Goal: Task Accomplishment & Management: Complete application form

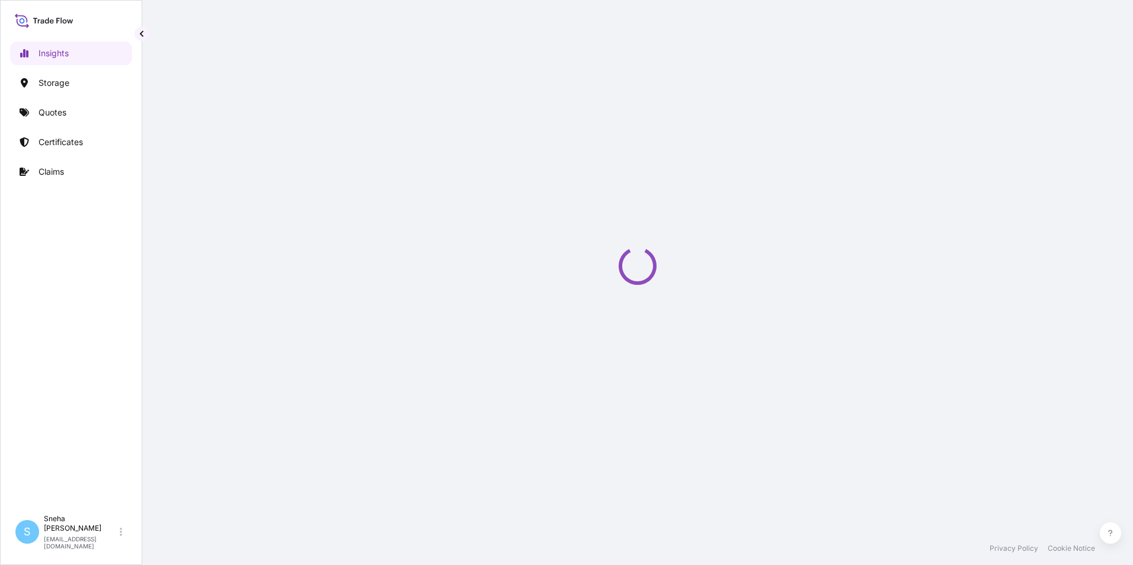
select select "2025"
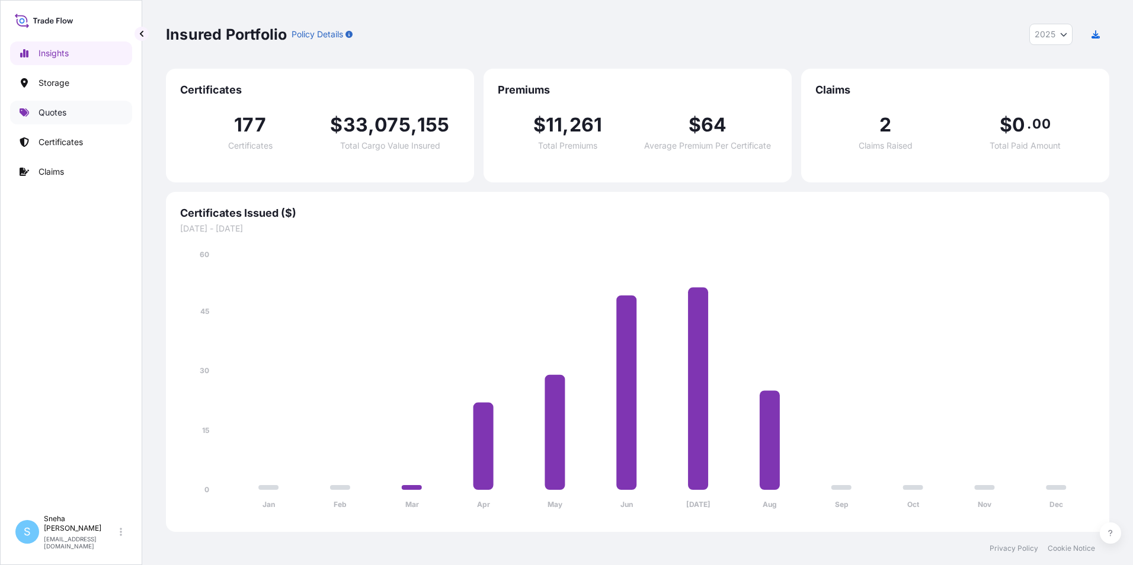
click at [57, 117] on p "Quotes" at bounding box center [53, 113] width 28 height 12
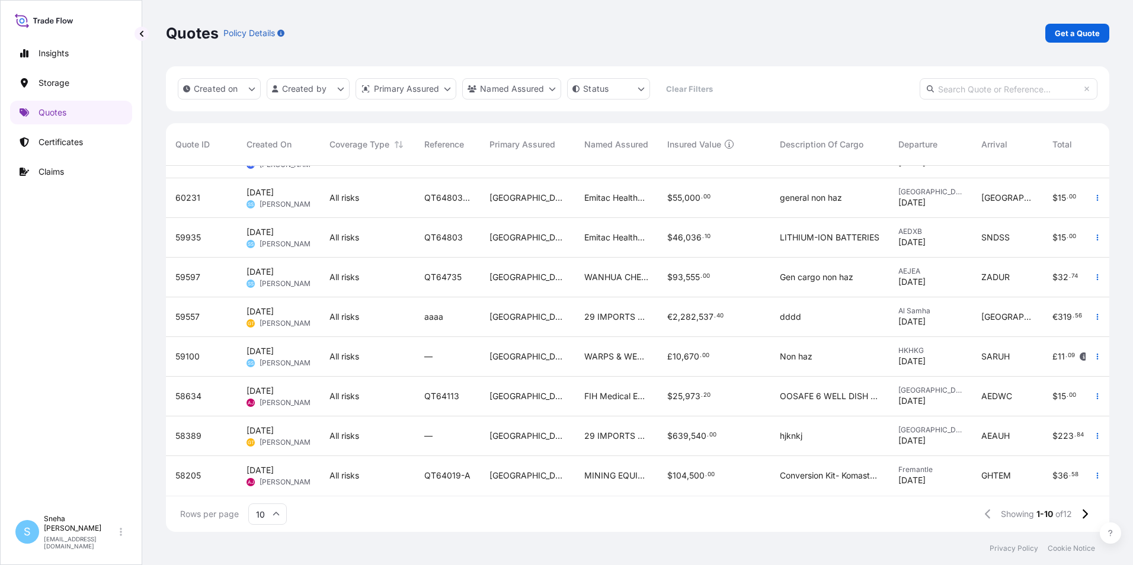
scroll to position [76, 0]
click at [943, 91] on input "text" at bounding box center [1009, 88] width 178 height 21
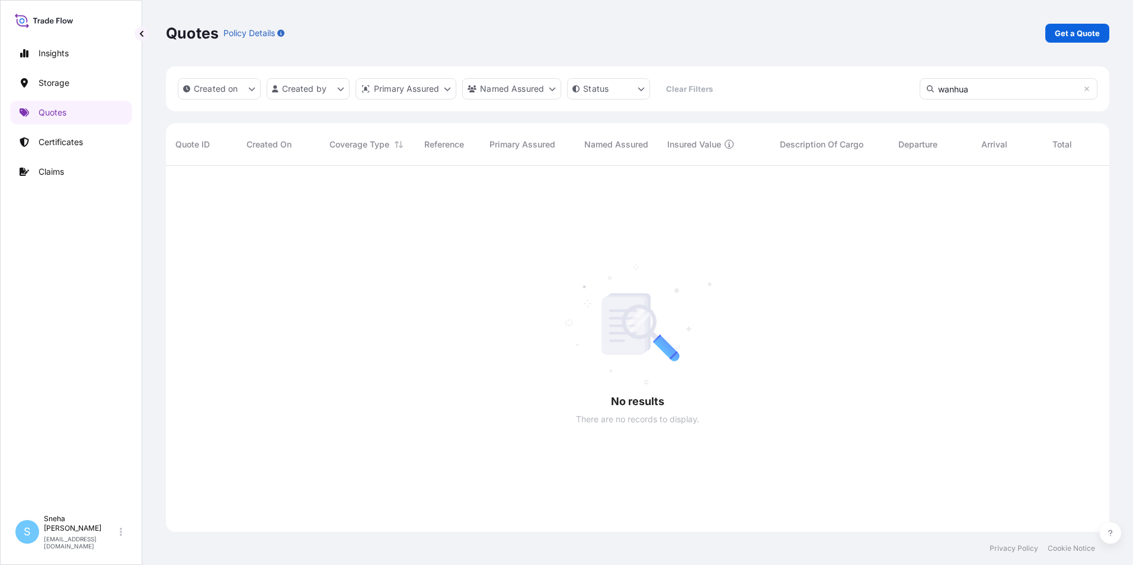
scroll to position [400, 934]
type input "w"
click at [979, 90] on input "qt64734" at bounding box center [1009, 88] width 178 height 21
type input "q"
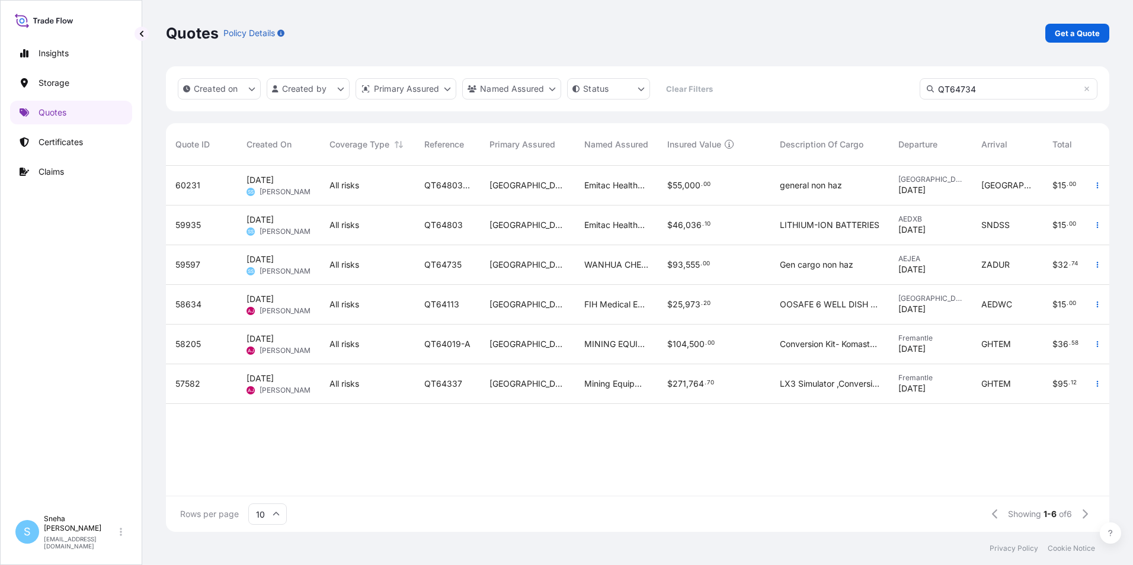
scroll to position [400, 934]
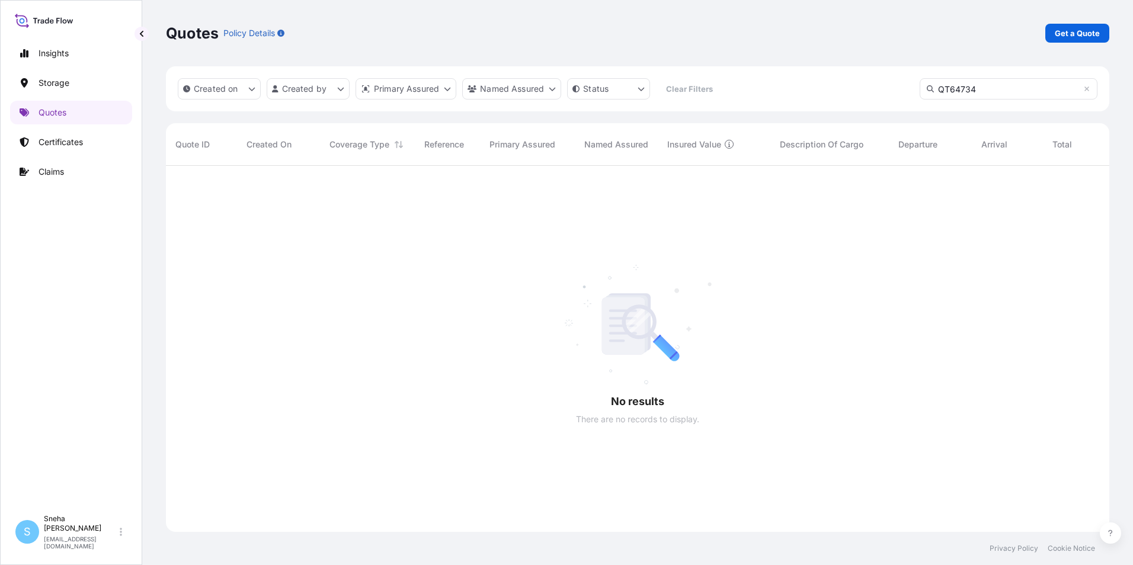
click at [977, 90] on input "QT64734" at bounding box center [1009, 88] width 178 height 21
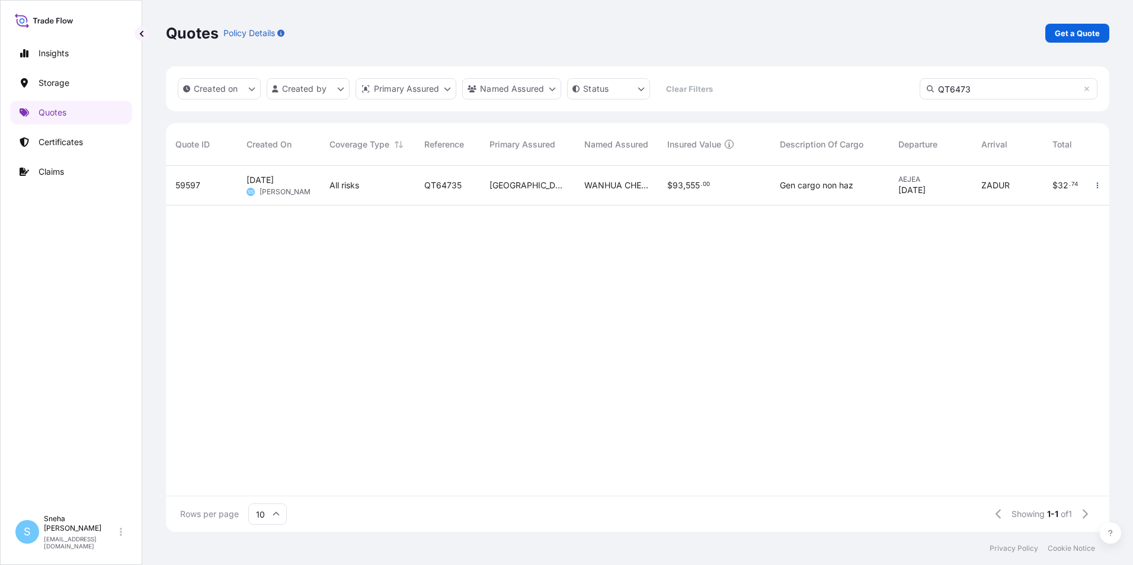
type input "QT6473"
click at [320, 179] on div "All risks" at bounding box center [367, 186] width 95 height 40
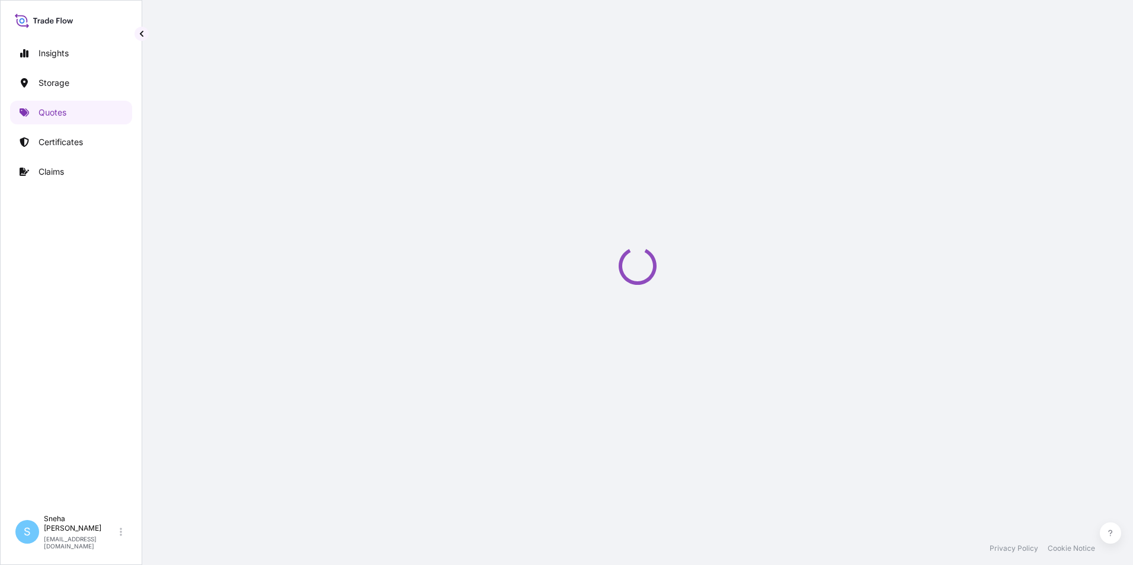
select select "Road / [GEOGRAPHIC_DATA]"
select select "Water"
select select "Road / [GEOGRAPHIC_DATA]"
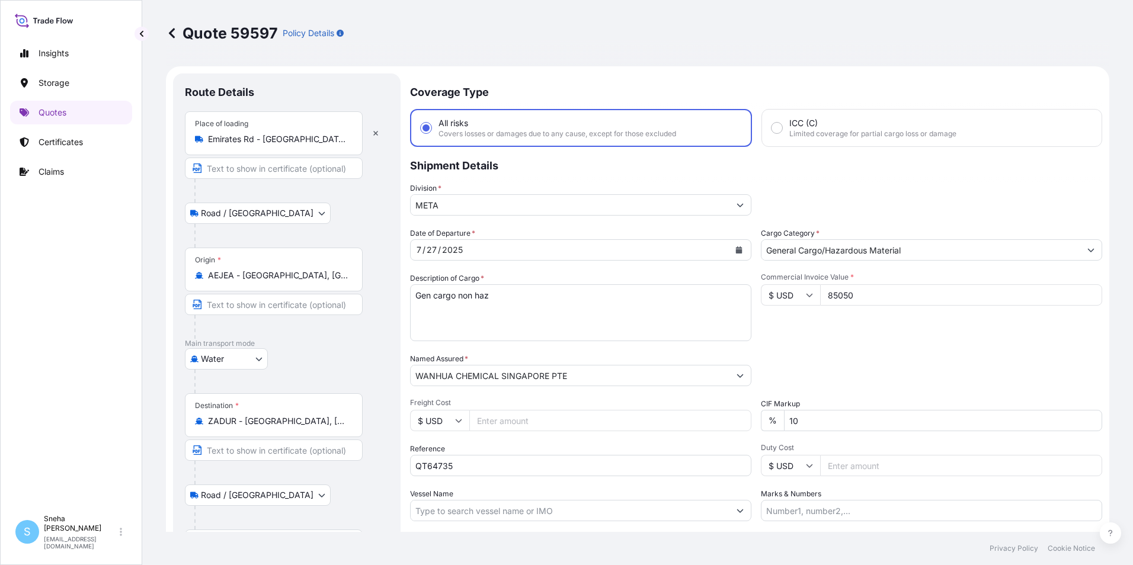
click at [462, 466] on input "QT64735" at bounding box center [580, 465] width 341 height 21
type input "QT64734"
click at [861, 294] on input "85050" at bounding box center [961, 294] width 282 height 21
drag, startPoint x: 856, startPoint y: 297, endPoint x: 791, endPoint y: 296, distance: 65.2
click at [790, 295] on div "$ USD 85050" at bounding box center [931, 294] width 341 height 21
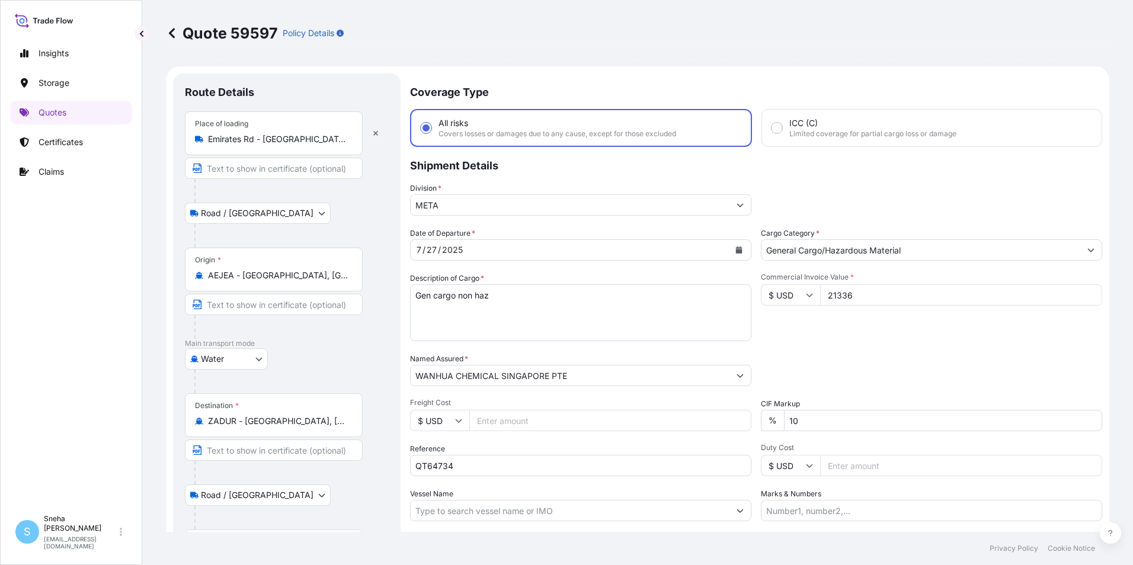
type input "21336"
click at [831, 372] on div "Packing Category Type to search a container mode Please select a primary mode o…" at bounding box center [931, 369] width 341 height 33
click at [574, 377] on input "WANHUA CHEMICAL SINGAPORE PTE" at bounding box center [570, 375] width 319 height 21
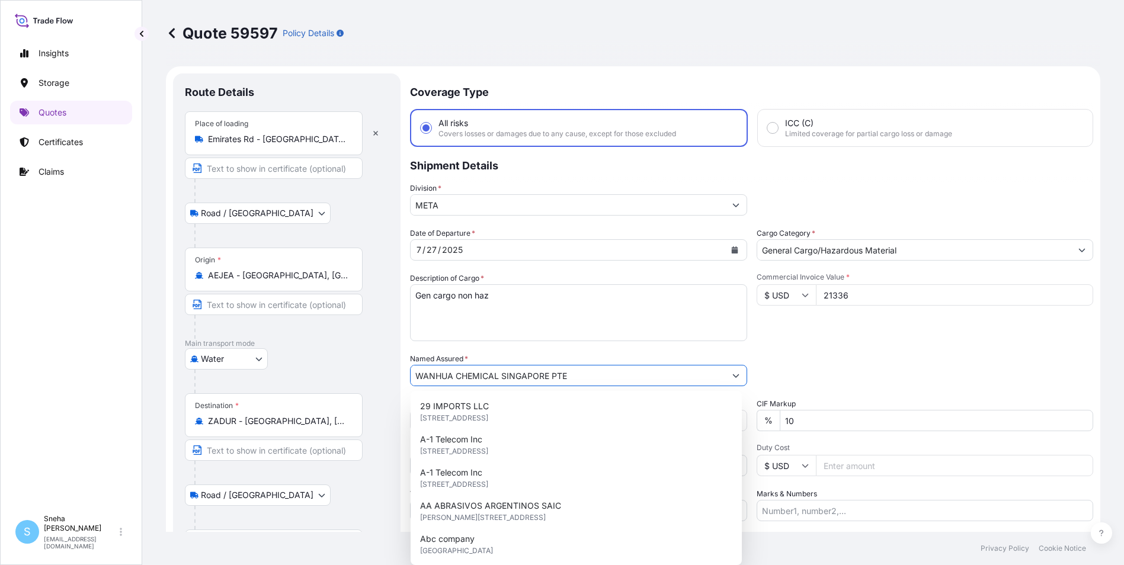
drag, startPoint x: 580, startPoint y: 377, endPoint x: 398, endPoint y: 359, distance: 182.8
click at [398, 359] on form "Route Details Place of loading Emirates Rd - Dubai South - Dubai - United Arab …" at bounding box center [633, 341] width 934 height 550
paste input "S MIDDLE EAST FZ"
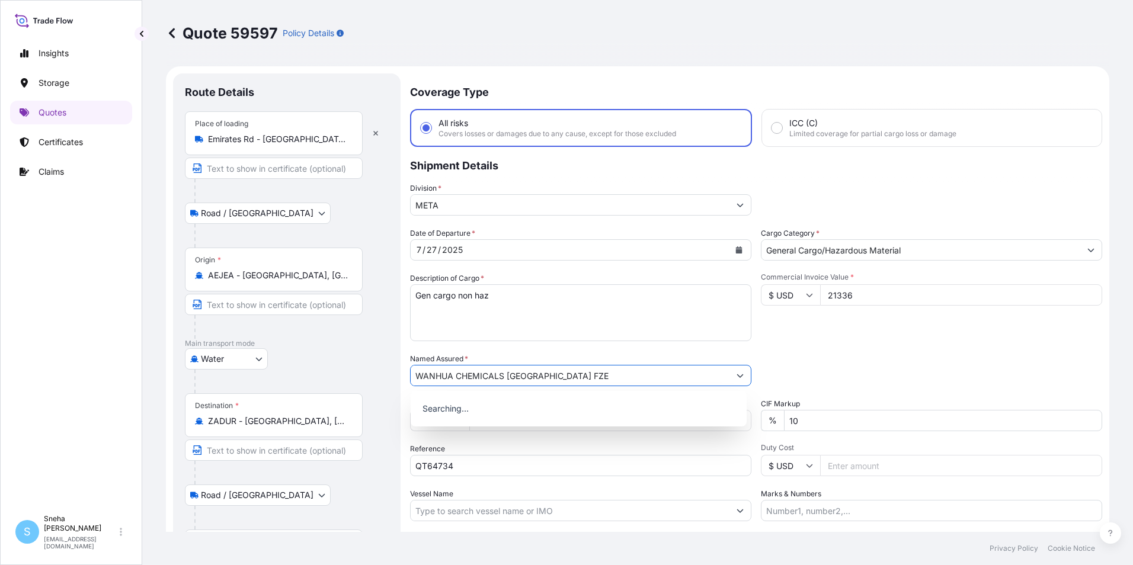
type input "WANHUA CHEMICALS [GEOGRAPHIC_DATA] FZE"
click at [572, 329] on textarea "Gen cargo non haz" at bounding box center [580, 312] width 341 height 57
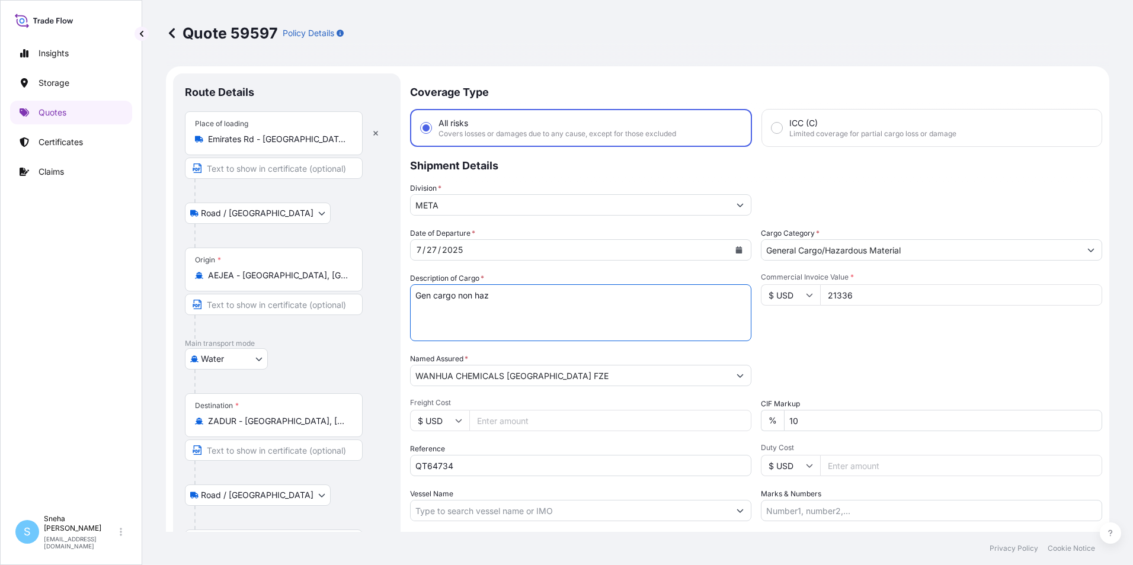
click at [530, 416] on input "Freight Cost" at bounding box center [610, 420] width 282 height 21
type input "900"
click at [507, 444] on div "Reference QT64734" at bounding box center [580, 459] width 341 height 33
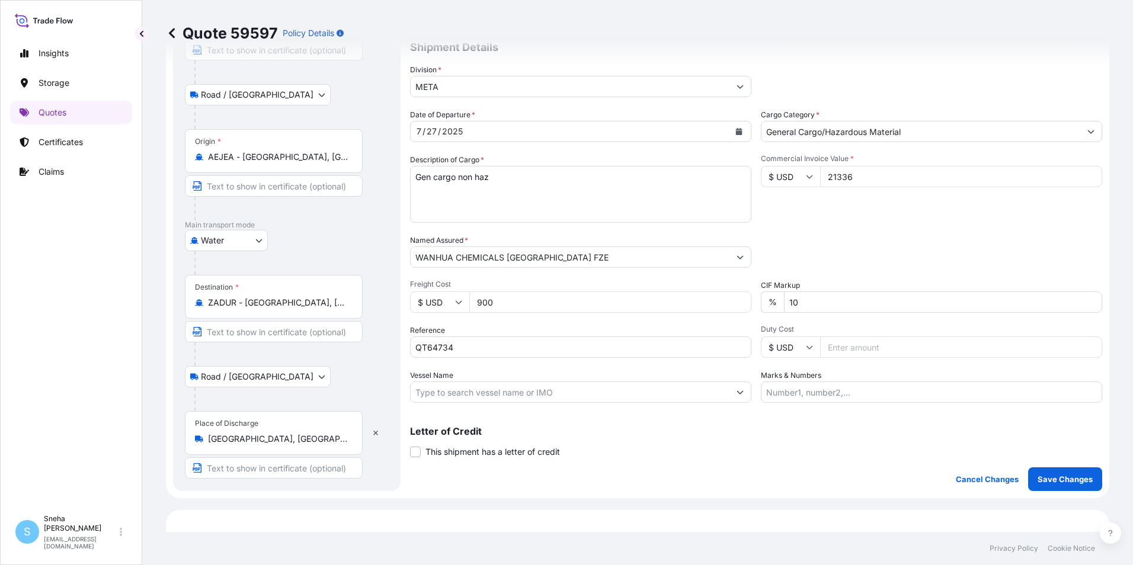
click at [444, 399] on input "Vessel Name" at bounding box center [570, 392] width 319 height 21
click at [511, 176] on textarea "Gen cargo non haz" at bounding box center [580, 194] width 341 height 57
paste textarea "WANOL POP2045A"
type textarea "Gen cargo non haz WANOL POP2045A"
click at [496, 307] on input "900" at bounding box center [610, 302] width 282 height 21
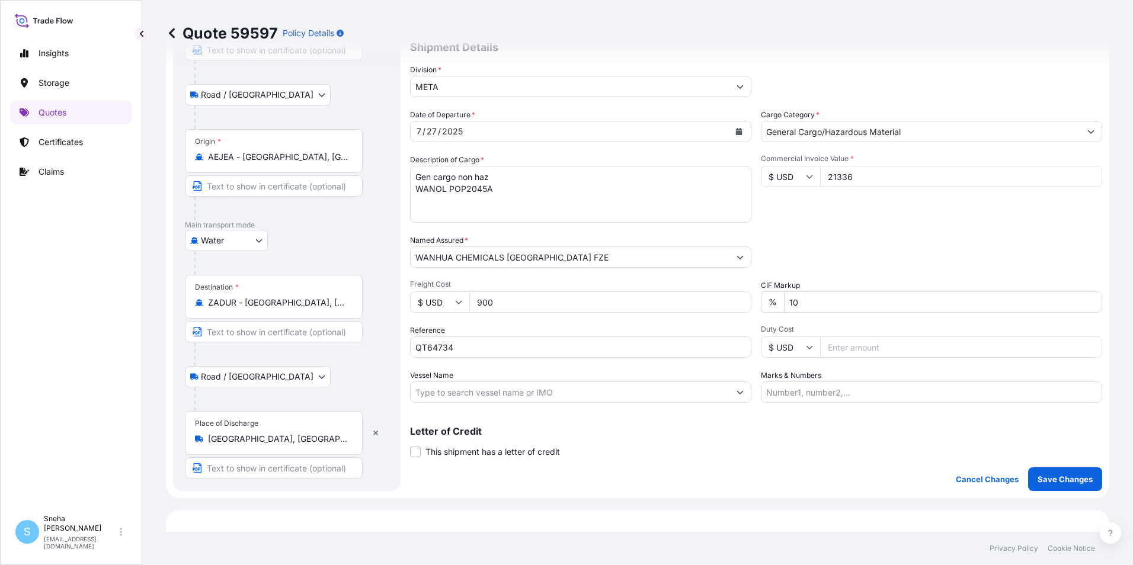
drag, startPoint x: 479, startPoint y: 297, endPoint x: 437, endPoint y: 282, distance: 44.6
click at [431, 281] on div "Freight Cost $ USD 900" at bounding box center [580, 296] width 341 height 33
type input "1250"
click at [1028, 468] on button "Save Changes" at bounding box center [1065, 480] width 74 height 24
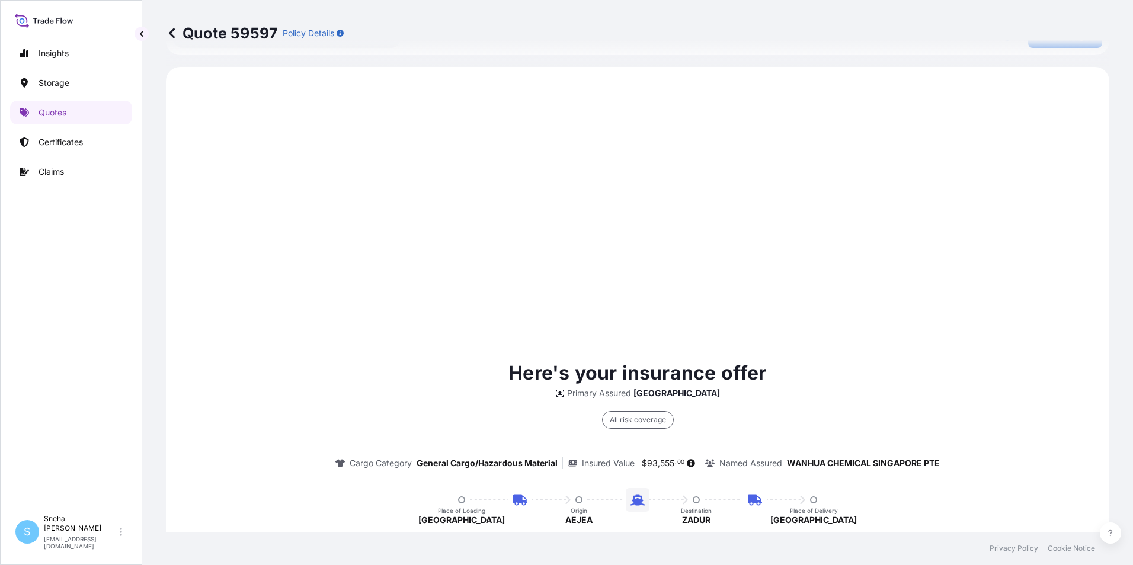
scroll to position [569, 0]
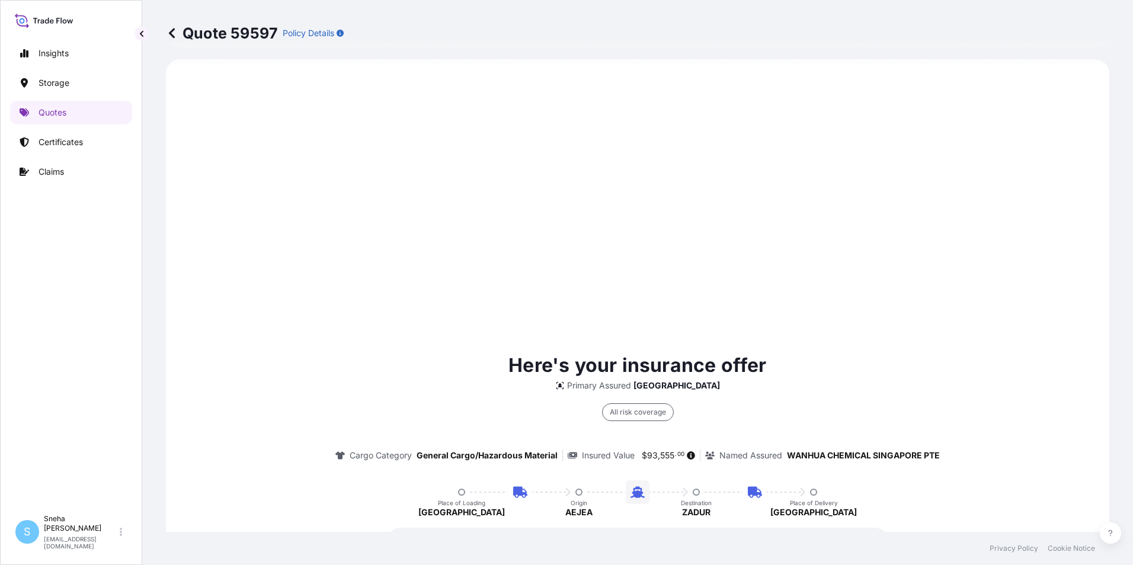
select select "Road / [GEOGRAPHIC_DATA]"
select select "Water"
select select "Road / [GEOGRAPHIC_DATA]"
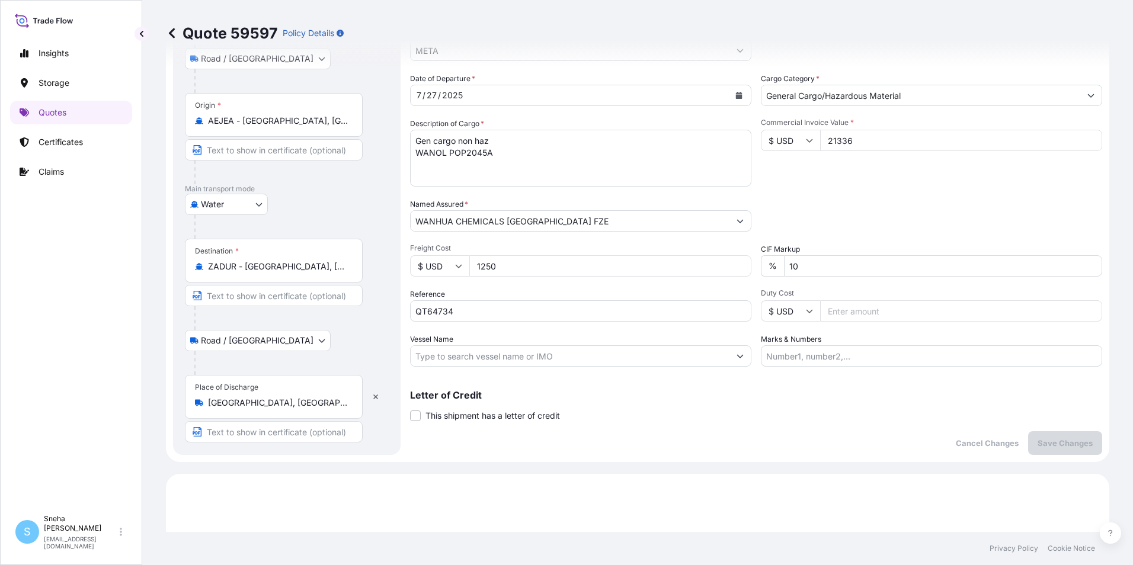
scroll to position [0, 0]
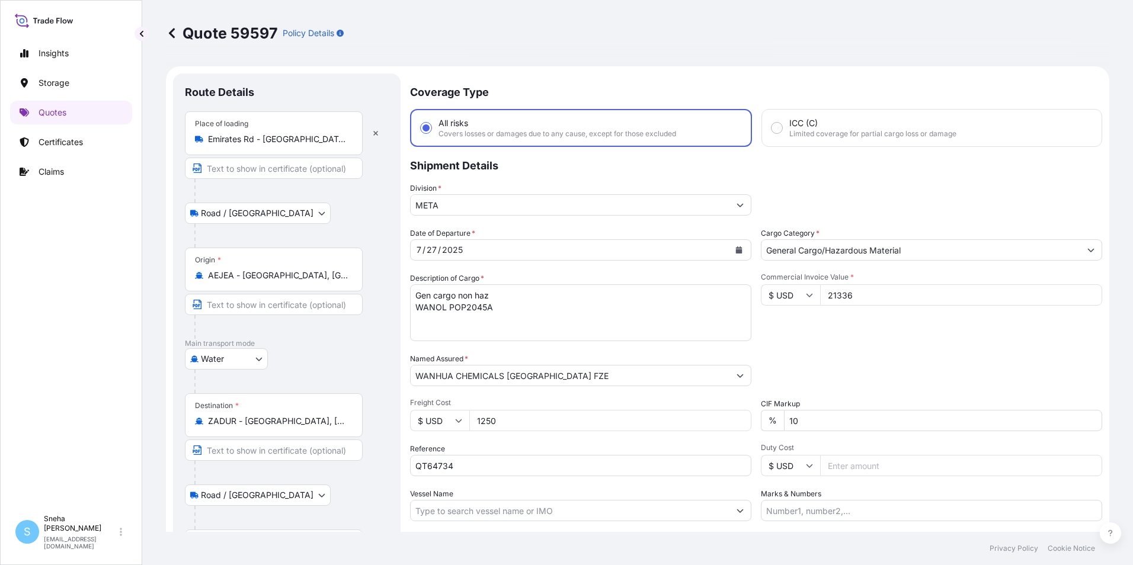
click at [254, 139] on input "Emirates Rd - Dubai South - Dubai - United Arab Emirates" at bounding box center [278, 139] width 140 height 12
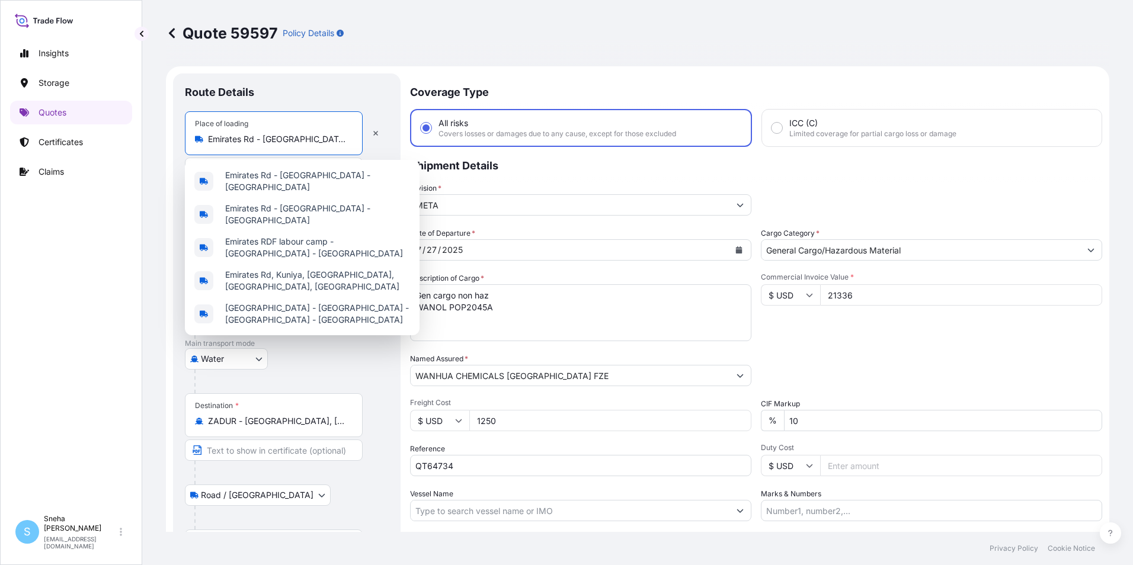
click at [314, 148] on div "Place of loading Emirates Rd - Dubai South - Dubai - United Arab Emirates" at bounding box center [274, 133] width 178 height 44
click at [314, 145] on input "Emirates Rd - Dubai South - Dubai - United Arab Emirates" at bounding box center [278, 139] width 140 height 12
click at [348, 140] on div "Emirates Rd - Dubai South - Dubai - United Arab Emirates" at bounding box center [274, 139] width 158 height 12
click at [348, 140] on input "Emirates Rd - Dubai South - Dubai - United Arab Emirates" at bounding box center [278, 139] width 140 height 12
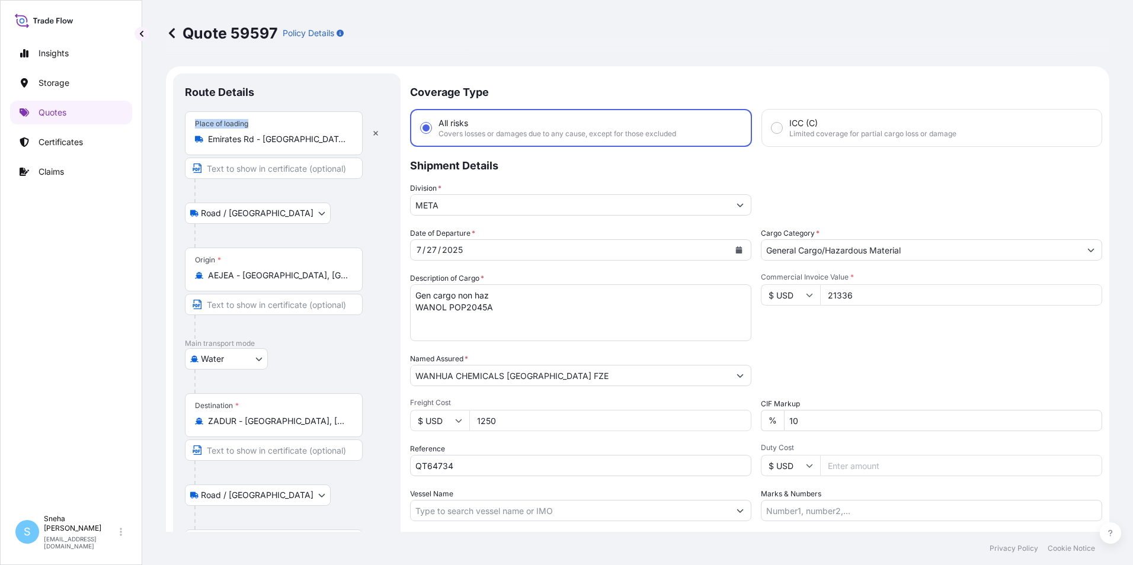
drag, startPoint x: 350, startPoint y: 140, endPoint x: 159, endPoint y: 121, distance: 192.3
click at [159, 121] on div "Quote 59597 Policy Details Route Details Place of loading Emirates Rd - Dubai S…" at bounding box center [637, 266] width 991 height 532
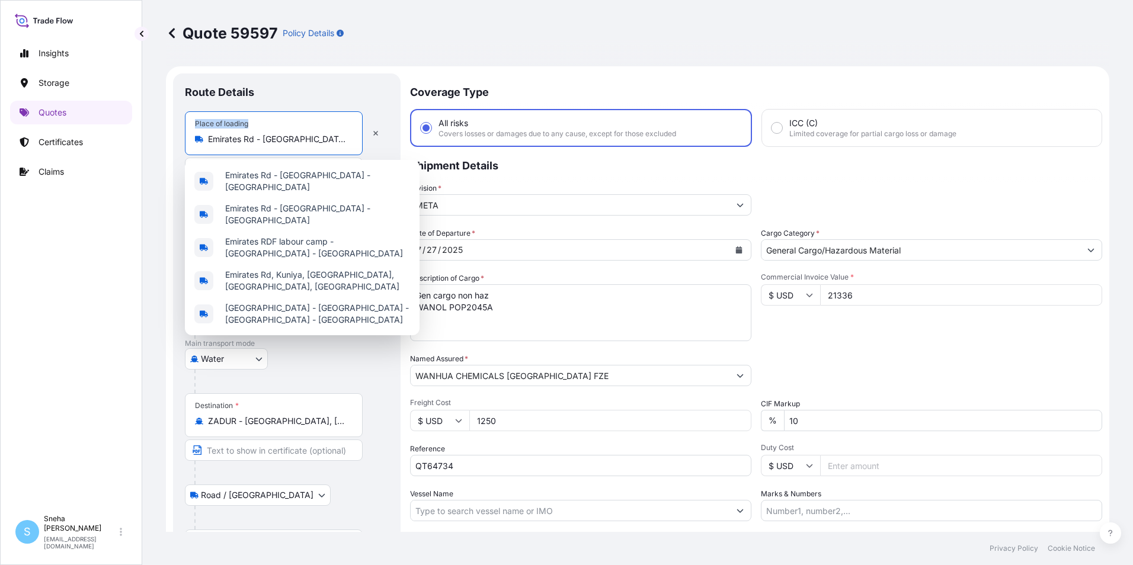
drag, startPoint x: 159, startPoint y: 121, endPoint x: 277, endPoint y: 140, distance: 119.9
click at [277, 140] on input "Emirates Rd - Dubai South - Dubai - United Arab Emirates" at bounding box center [278, 139] width 140 height 12
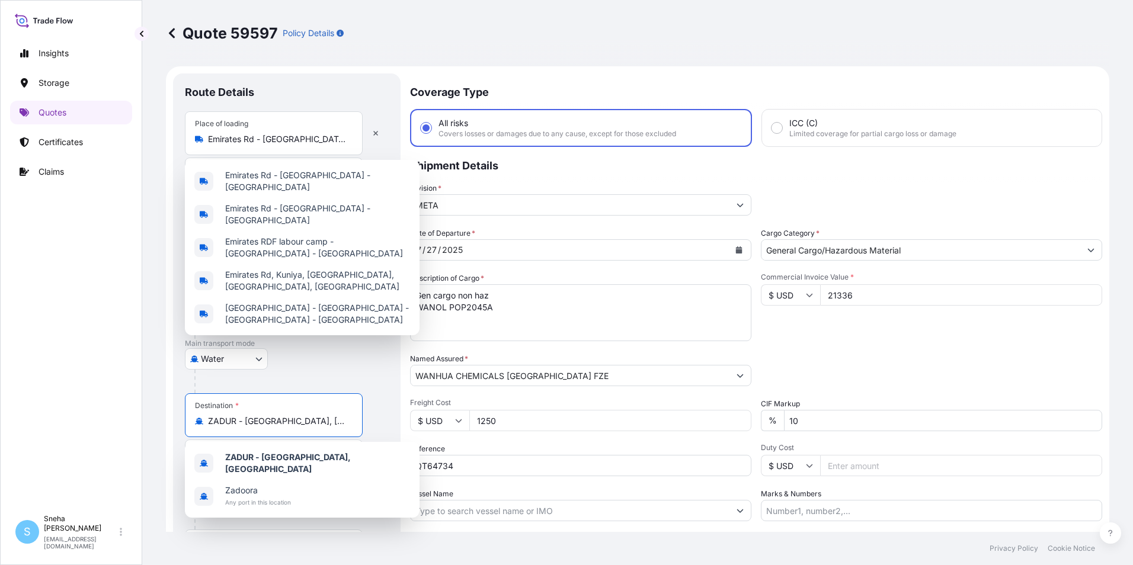
click at [299, 425] on input "ZADUR - Durban, South Africa" at bounding box center [278, 421] width 140 height 12
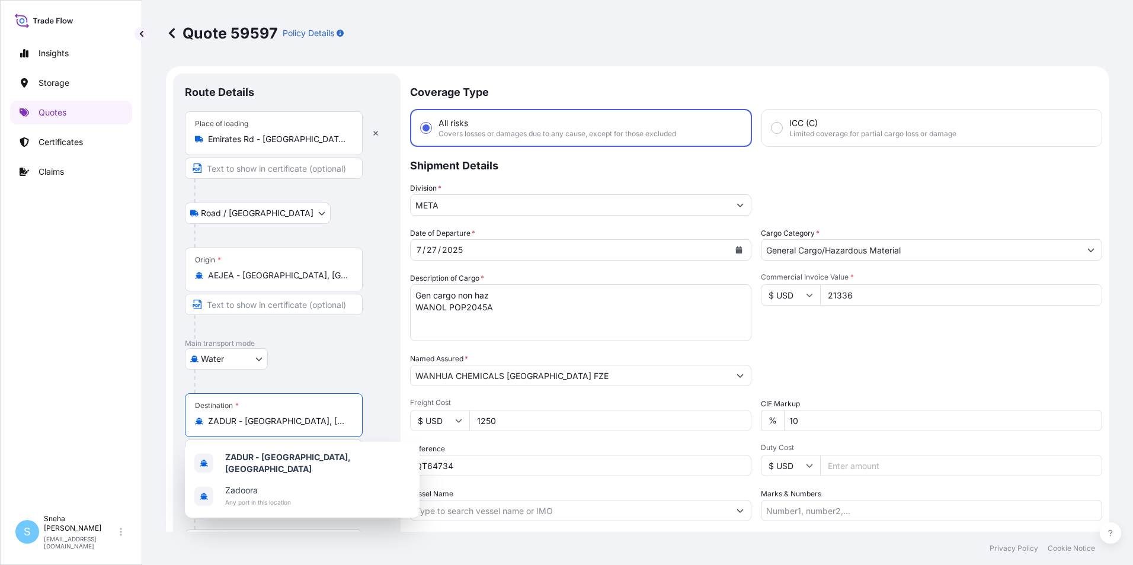
drag, startPoint x: 342, startPoint y: 419, endPoint x: 192, endPoint y: 404, distance: 150.7
click at [192, 404] on div "Destination * ZADUR - Durban, South Africa" at bounding box center [274, 415] width 178 height 44
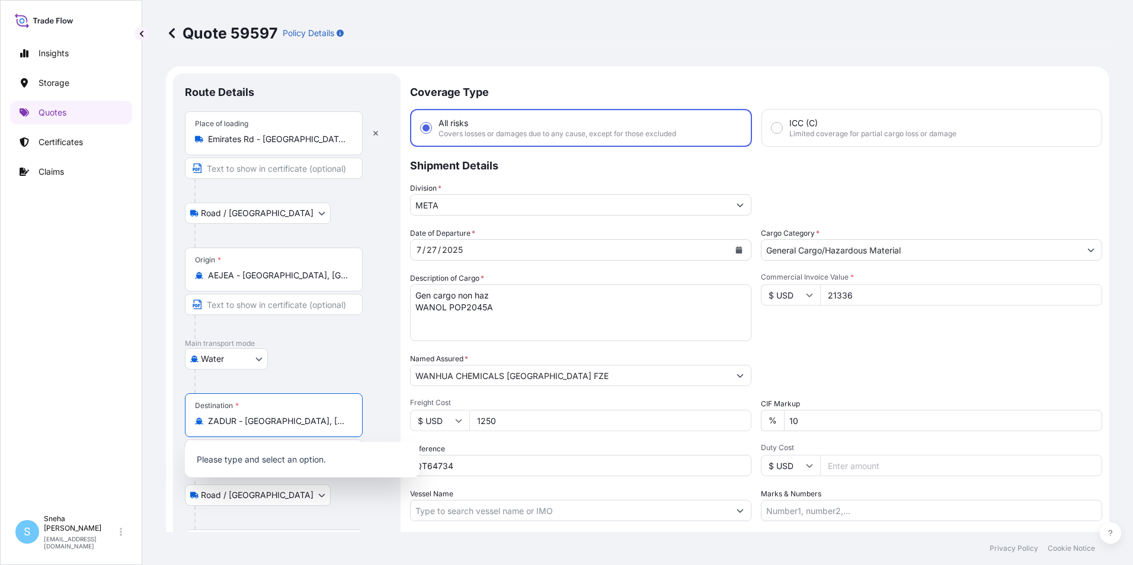
click at [276, 140] on input "Emirates Rd - Dubai South - Dubai - United Arab Emirates" at bounding box center [278, 139] width 140 height 12
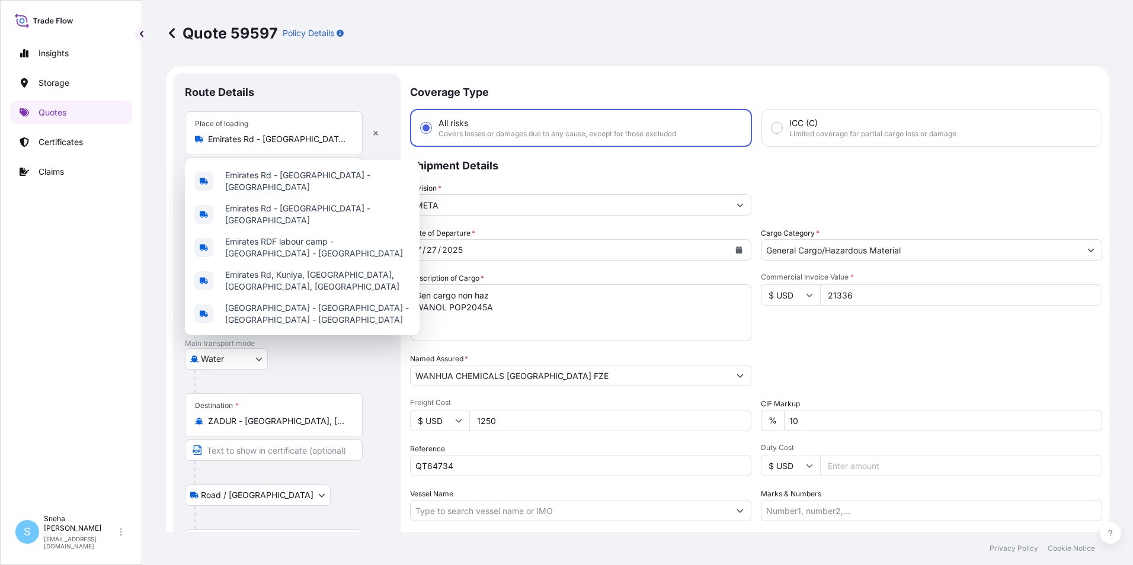
click at [149, 156] on div "Quote 59597 Policy Details Route Details Place of loading Emirates Rd - Dubai S…" at bounding box center [637, 266] width 991 height 532
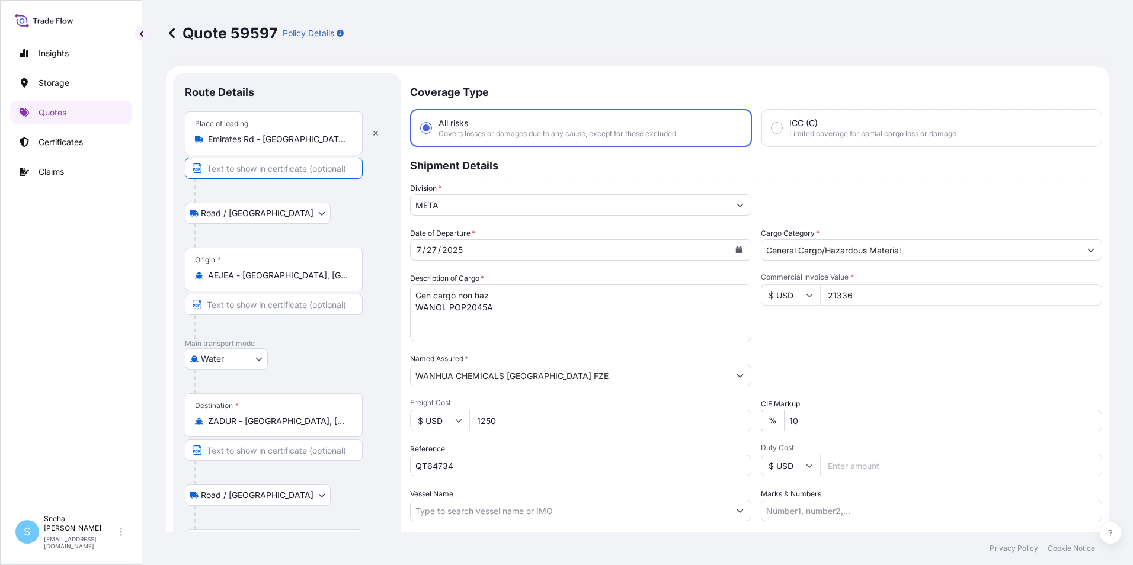
click at [233, 168] on input "Text to appear on certificate" at bounding box center [274, 168] width 178 height 21
click at [172, 188] on form "Route Details Place of loading Emirates Rd - Dubai South - Dubai - United Arab …" at bounding box center [637, 341] width 943 height 550
click at [239, 306] on input "Text to appear on certificate" at bounding box center [274, 304] width 178 height 21
click at [164, 349] on div "Quote 59597 Policy Details Route Details Place of loading Emirates Rd - Dubai S…" at bounding box center [637, 266] width 991 height 532
click at [229, 425] on input "ZADUR - Durban, South Africa" at bounding box center [278, 421] width 140 height 12
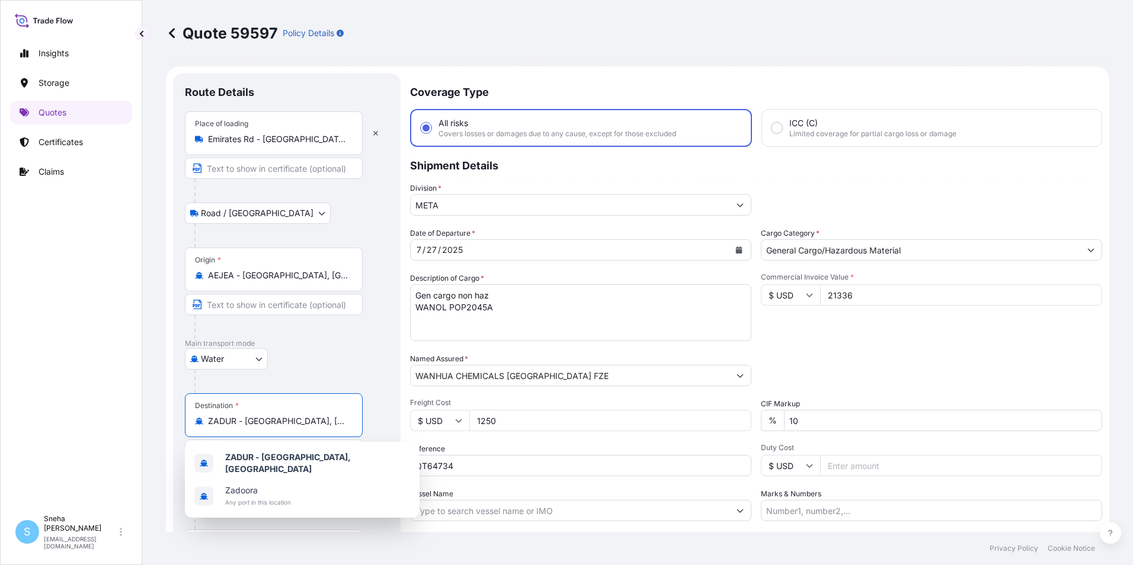
click at [332, 424] on input "ZADUR - Durban, South Africa" at bounding box center [278, 421] width 140 height 12
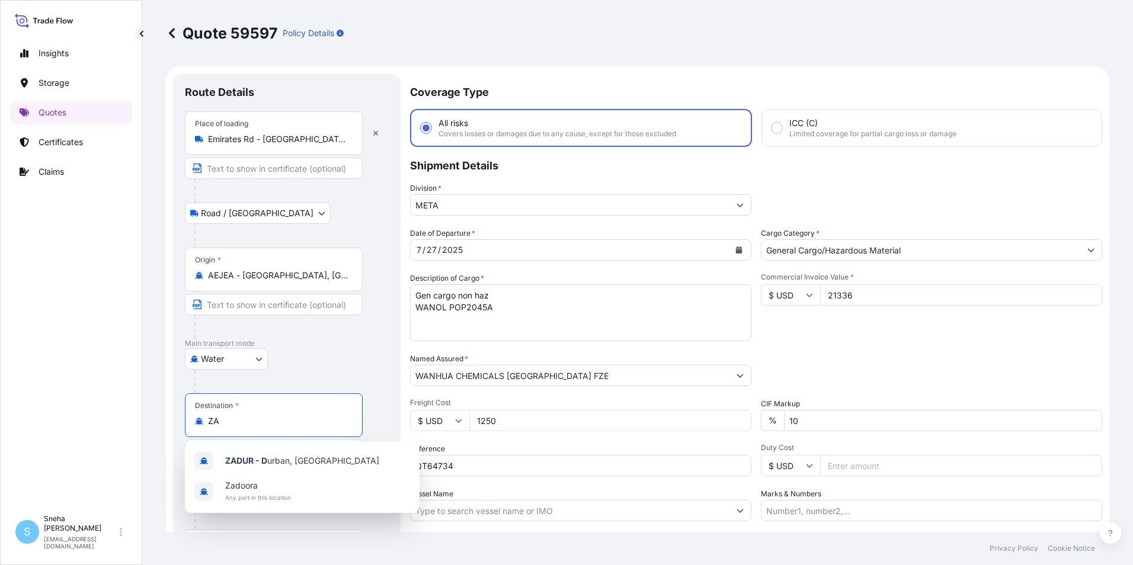
type input "Z"
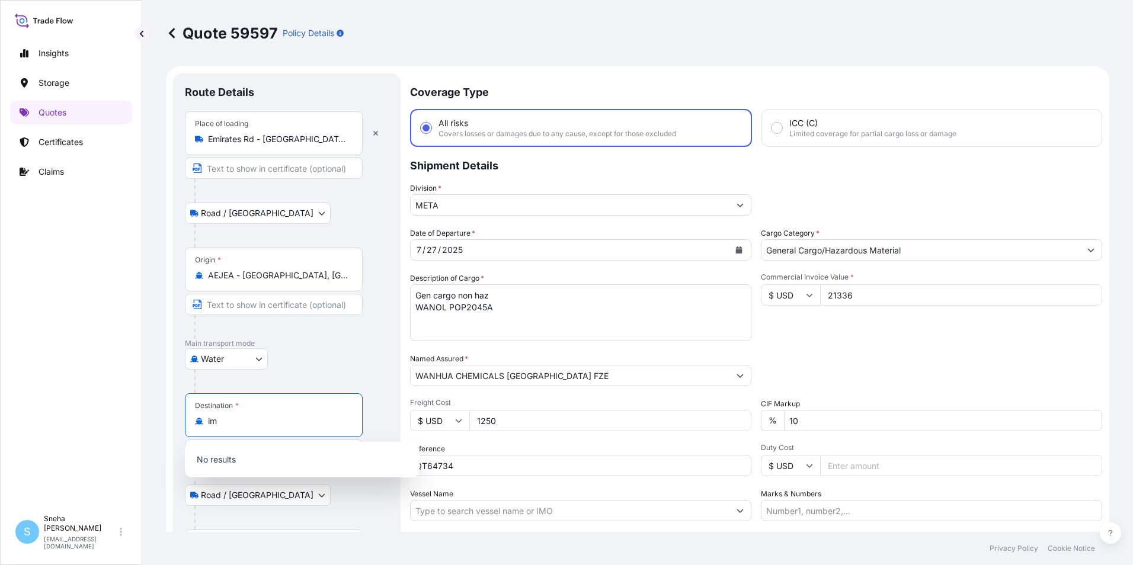
type input "i"
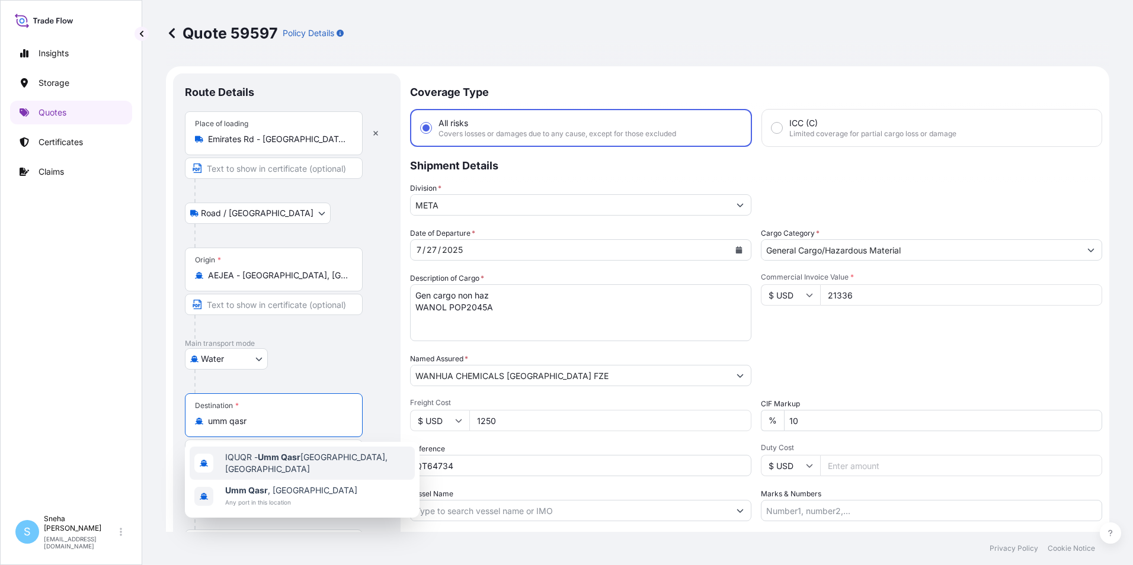
click at [299, 469] on div "IQUQR - Umm Qasr Port, Iraq" at bounding box center [302, 463] width 225 height 33
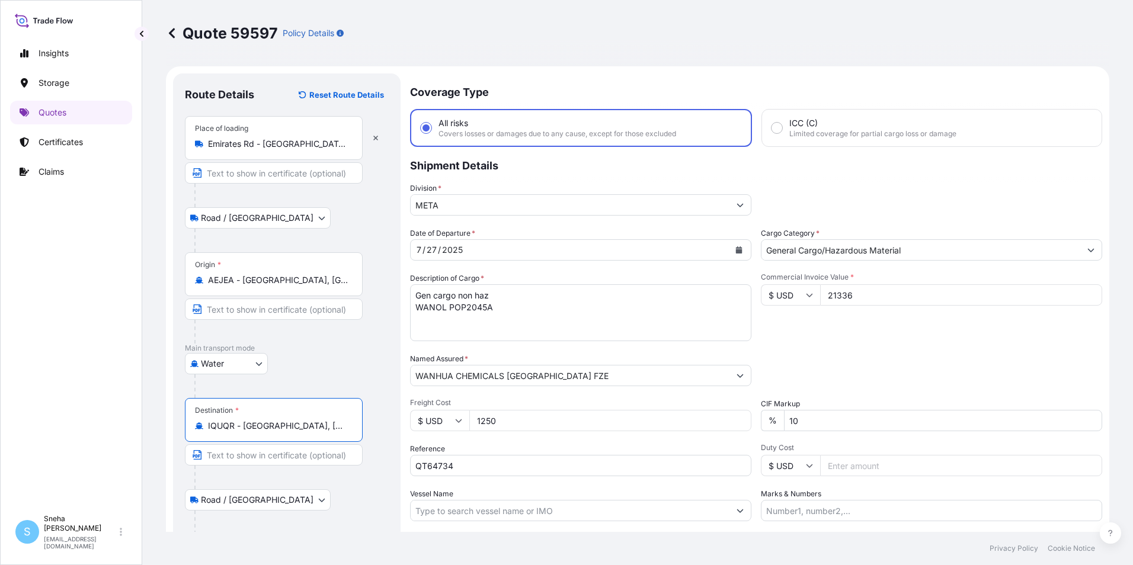
type input "IQUQR - [GEOGRAPHIC_DATA], [GEOGRAPHIC_DATA]"
click at [231, 455] on input "Text to appear on certificate" at bounding box center [276, 454] width 182 height 21
click at [231, 311] on input "Text to appear on certificate" at bounding box center [274, 309] width 178 height 21
click at [184, 371] on div "Route Details Reset Route Details Place of loading Emirates Rd - Dubai South - …" at bounding box center [287, 343] width 228 height 540
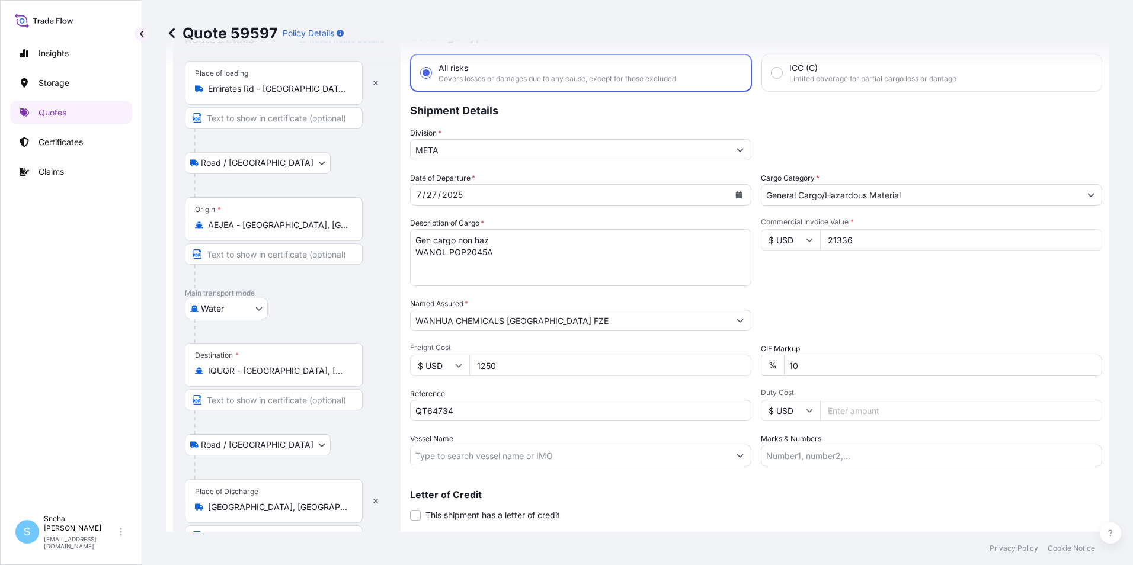
scroll to position [119, 0]
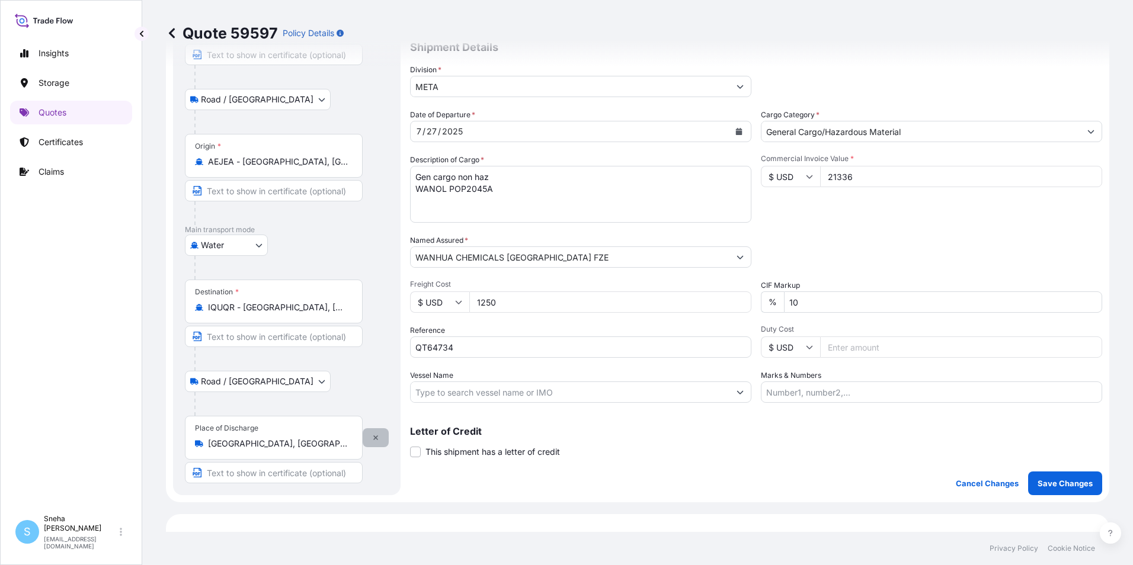
click at [373, 441] on icon "button" at bounding box center [375, 437] width 7 height 7
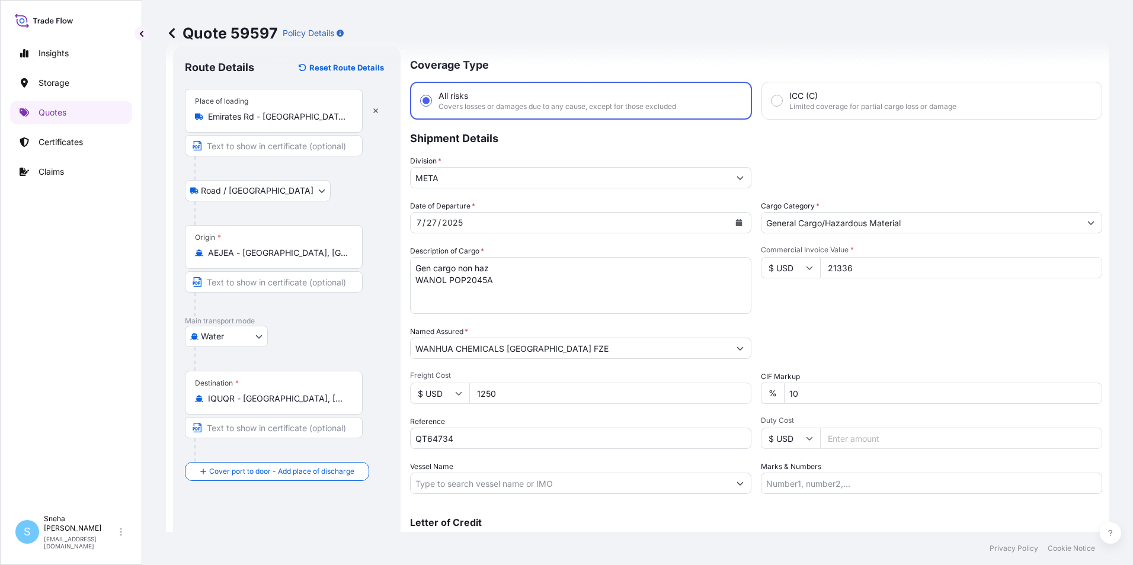
scroll to position [0, 0]
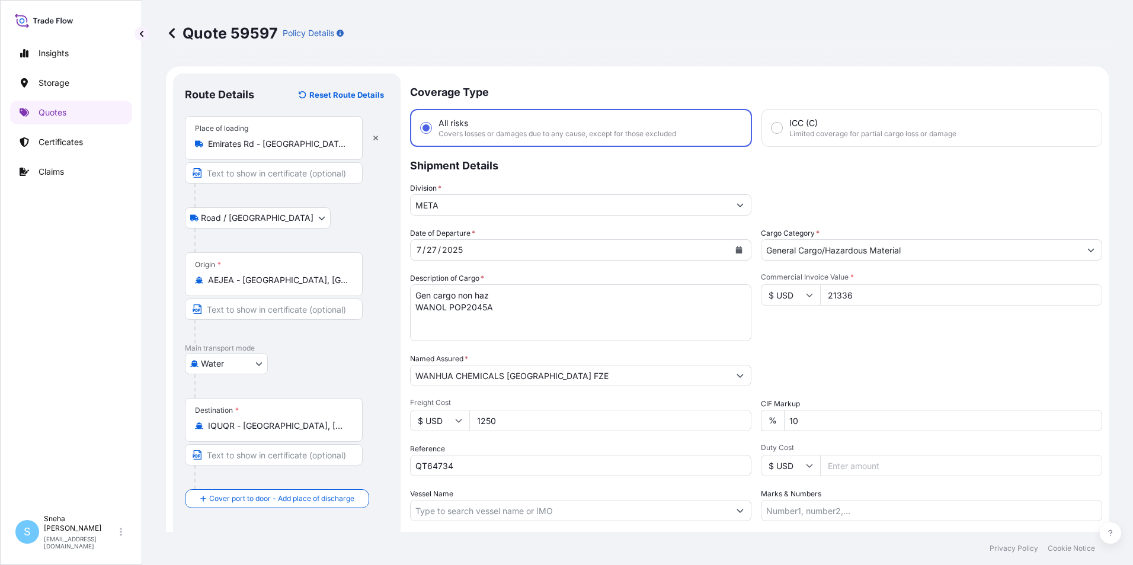
click at [246, 170] on input "Text to appear on certificate" at bounding box center [274, 172] width 178 height 21
paste input "RSA DWC warehouse"
type input "RSA DWC warehouse"
click at [296, 210] on div "Road / Inland Road / Inland" at bounding box center [287, 217] width 204 height 21
click at [492, 296] on textarea "Gen cargo non haz WANOL POP2045A" at bounding box center [580, 312] width 341 height 57
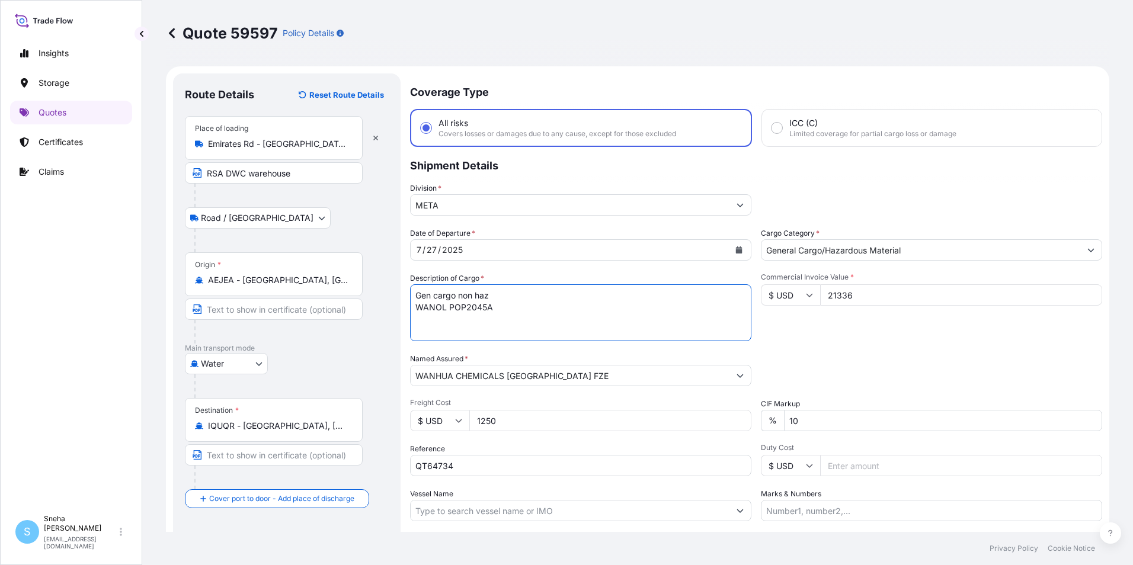
drag, startPoint x: 497, startPoint y: 293, endPoint x: 377, endPoint y: 291, distance: 120.3
click at [377, 291] on form "Route Details Reset Route Details Place of loading Emirates Rd - Dubai South - …" at bounding box center [637, 341] width 943 height 550
click at [550, 301] on textarea "Gen cargo non haz WANOL POP2045A" at bounding box center [580, 312] width 341 height 57
type textarea "WANOL POP2045A"
click at [311, 174] on input "RSA DWC warehouse" at bounding box center [274, 172] width 178 height 21
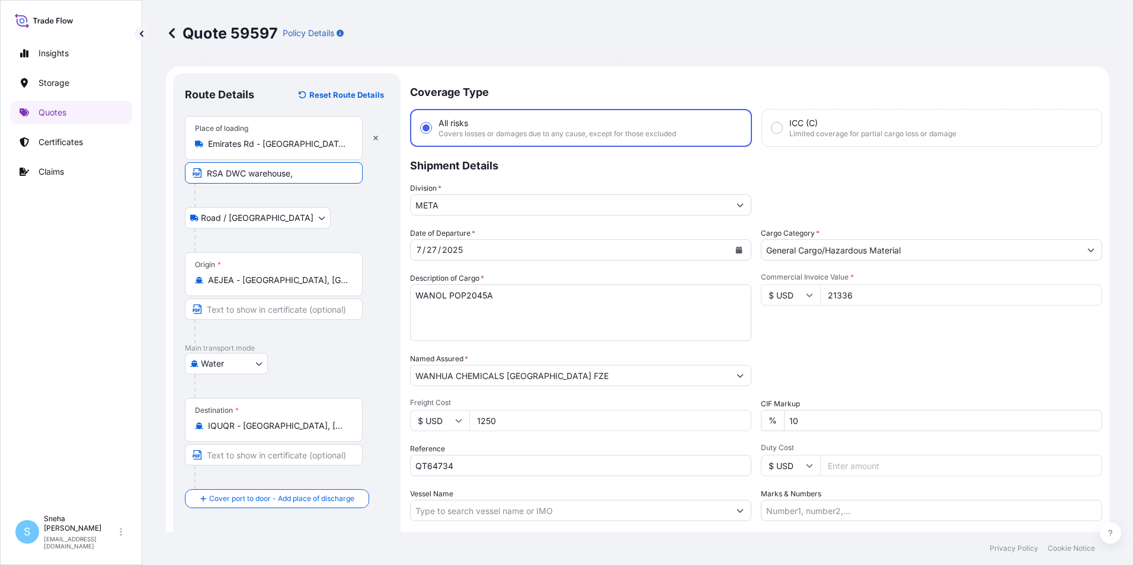
paste input "Jebel Ali Freezone, UAE"
type input "RSA DWC warehouse, Jebel Ali Freezone, UAE"
click at [350, 217] on div "Road / Inland Road / Inland" at bounding box center [287, 217] width 204 height 21
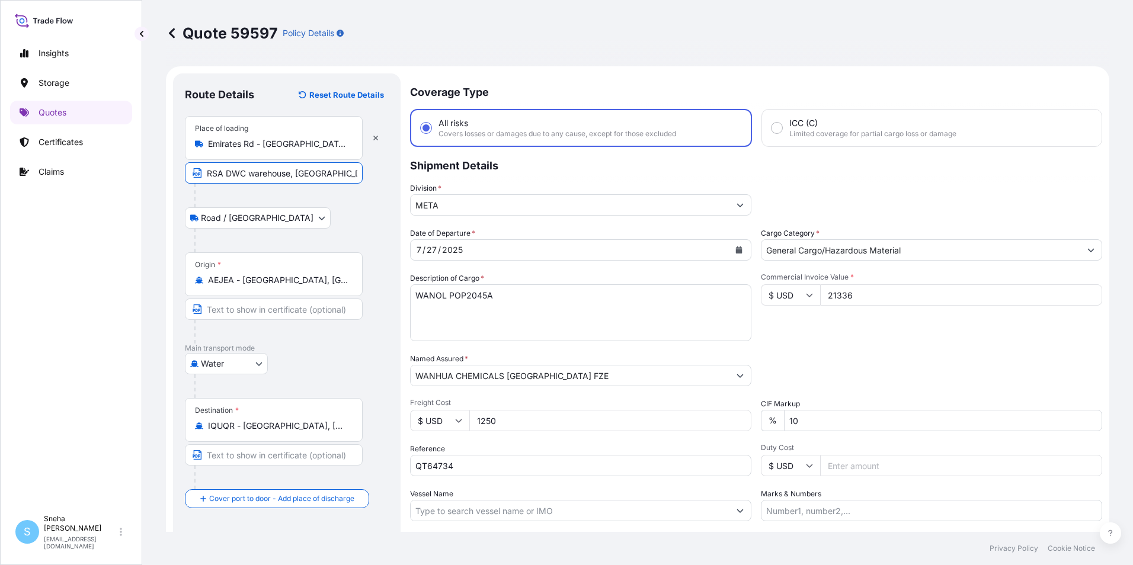
click at [297, 173] on input "RSA DWC warehouse, Jebel Ali Freezone, UAE" at bounding box center [274, 172] width 178 height 21
click at [206, 174] on input "RSA DWC warehouse, Jebel Ali Freezone, UAE" at bounding box center [274, 172] width 178 height 21
click at [354, 146] on div "Place of loading Emirates Rd - Dubai South - Dubai - United Arab Emirates" at bounding box center [274, 138] width 178 height 44
click at [348, 146] on input "Emirates Rd - Dubai South - Dubai - United Arab Emirates" at bounding box center [278, 144] width 140 height 12
drag, startPoint x: 353, startPoint y: 148, endPoint x: 171, endPoint y: 138, distance: 181.6
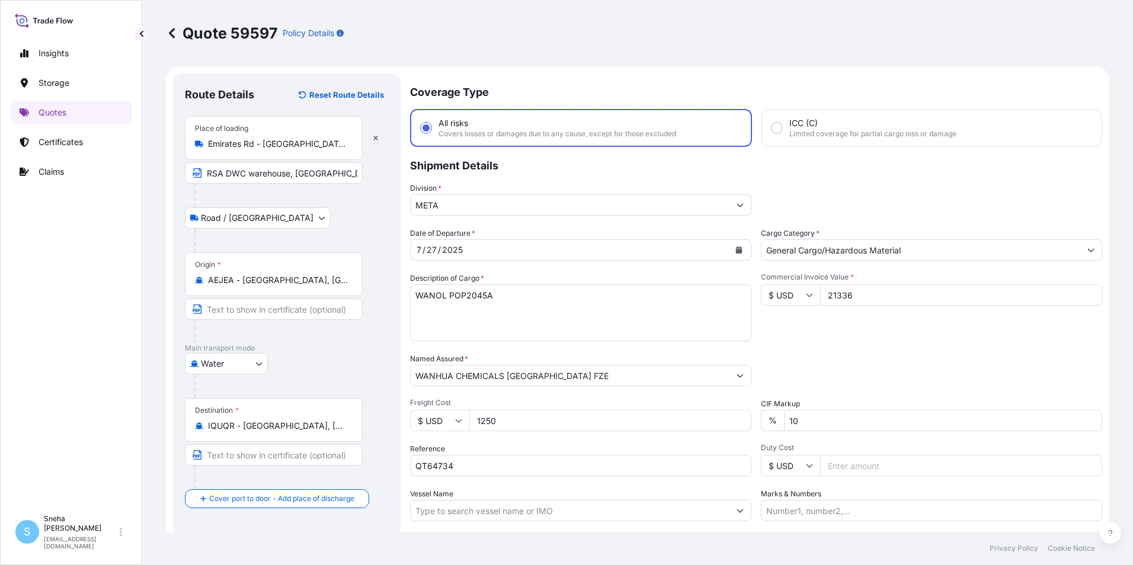
click at [171, 138] on form "Route Details Reset Route Details Place of loading Emirates Rd - Dubai South - …" at bounding box center [637, 341] width 943 height 550
click at [374, 136] on icon "button" at bounding box center [375, 138] width 7 height 7
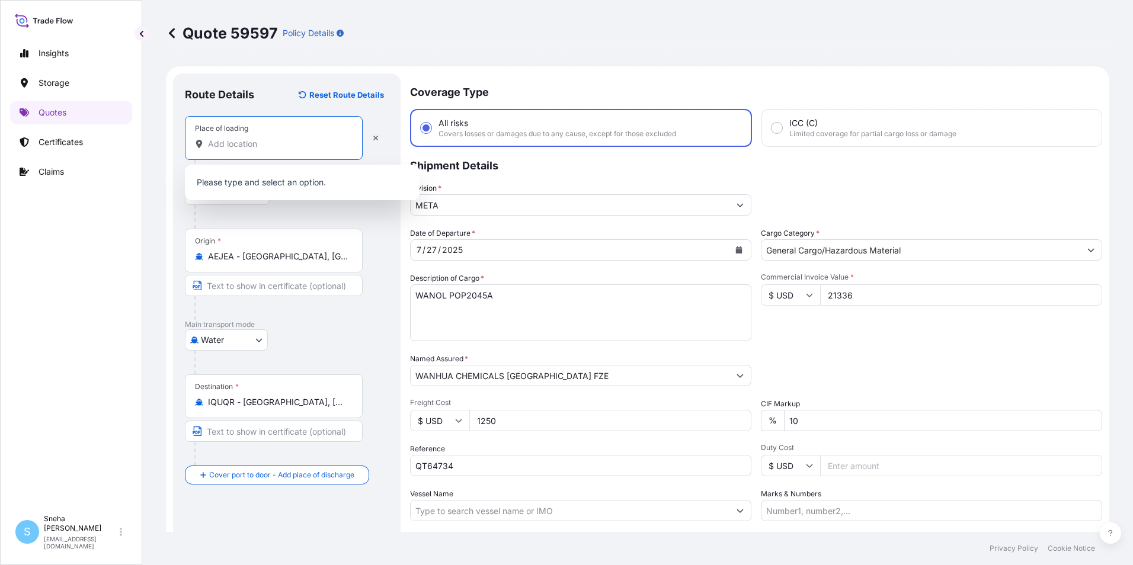
click at [278, 145] on input "Place of loading" at bounding box center [278, 144] width 140 height 12
click at [261, 143] on input "Place of loading" at bounding box center [278, 144] width 140 height 12
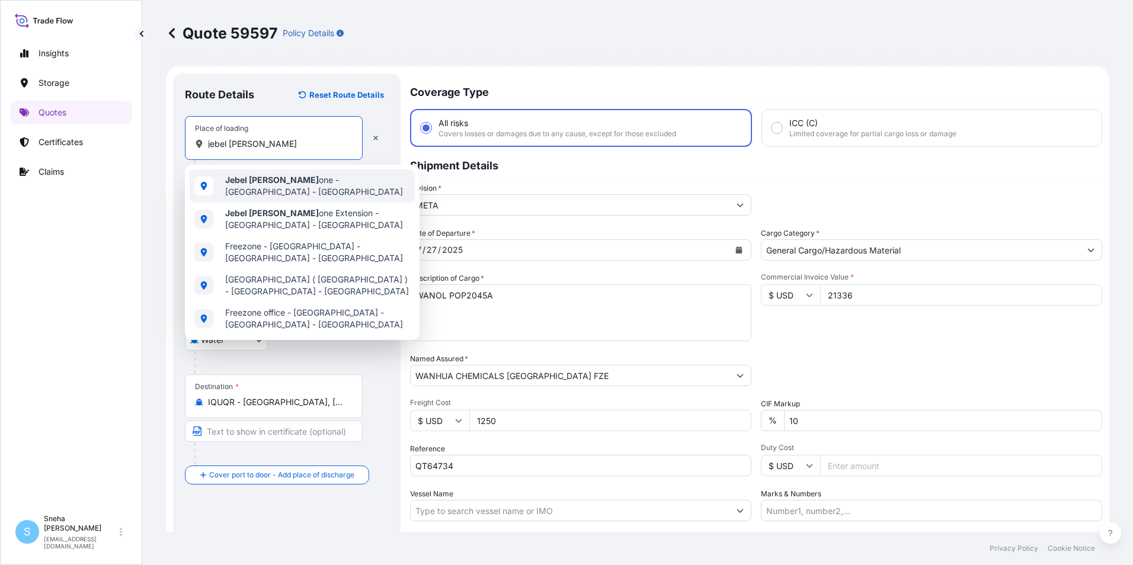
click at [281, 189] on span "Jebel Ali Freez one - Dubai - United Arab Emirates" at bounding box center [317, 186] width 185 height 24
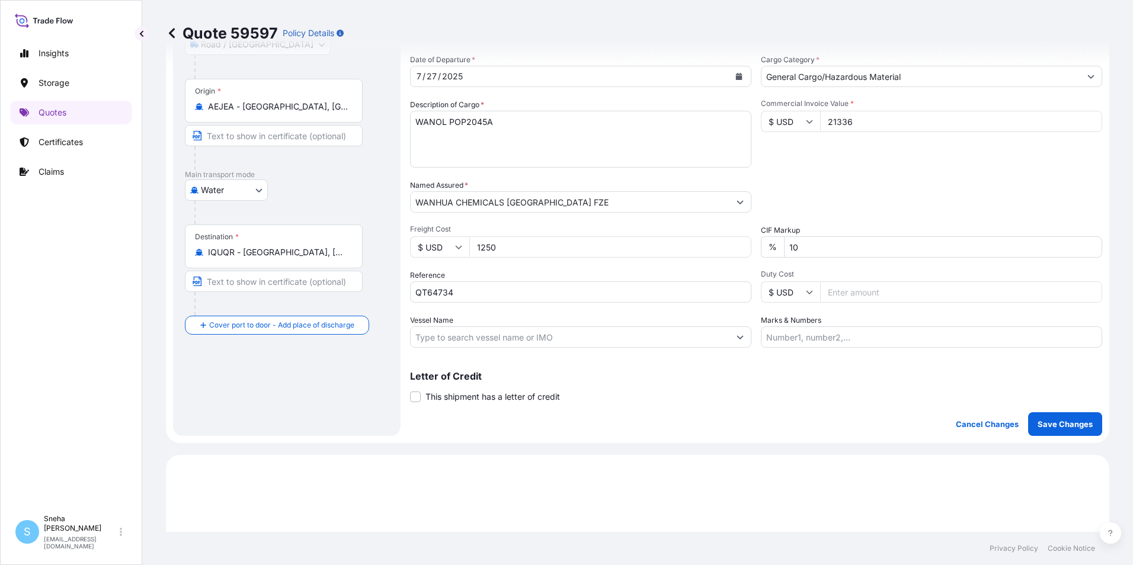
scroll to position [178, 0]
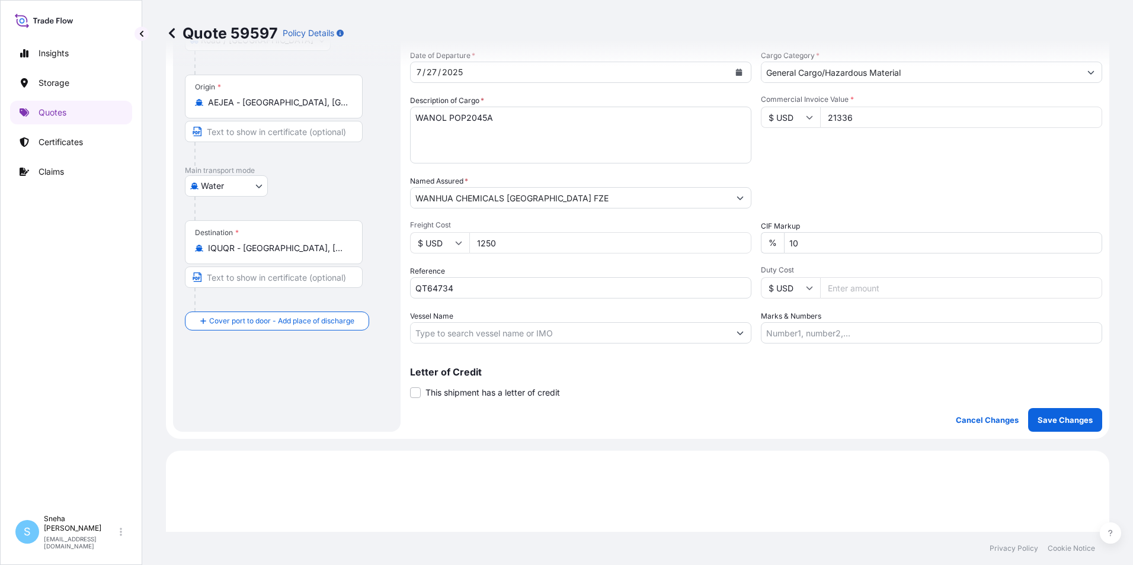
type input "Jebel Ali Freezone - Dubai - United Arab Emirates"
click at [475, 334] on input "Vessel Name" at bounding box center [570, 332] width 319 height 21
click at [465, 332] on input "Vessel Name" at bounding box center [570, 332] width 319 height 21
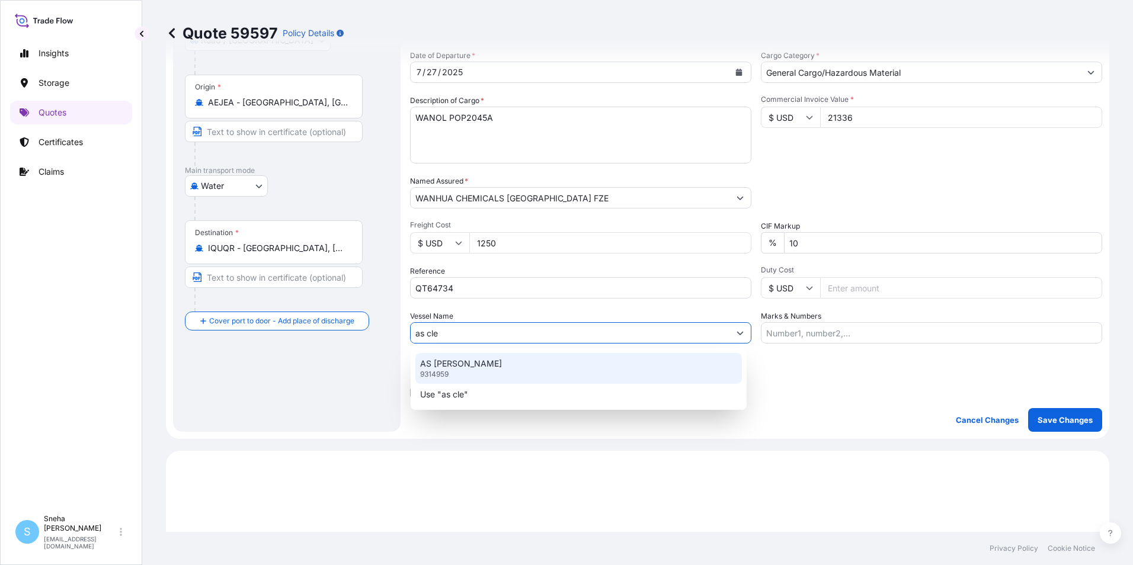
click at [478, 369] on p "AS [PERSON_NAME]" at bounding box center [461, 364] width 82 height 12
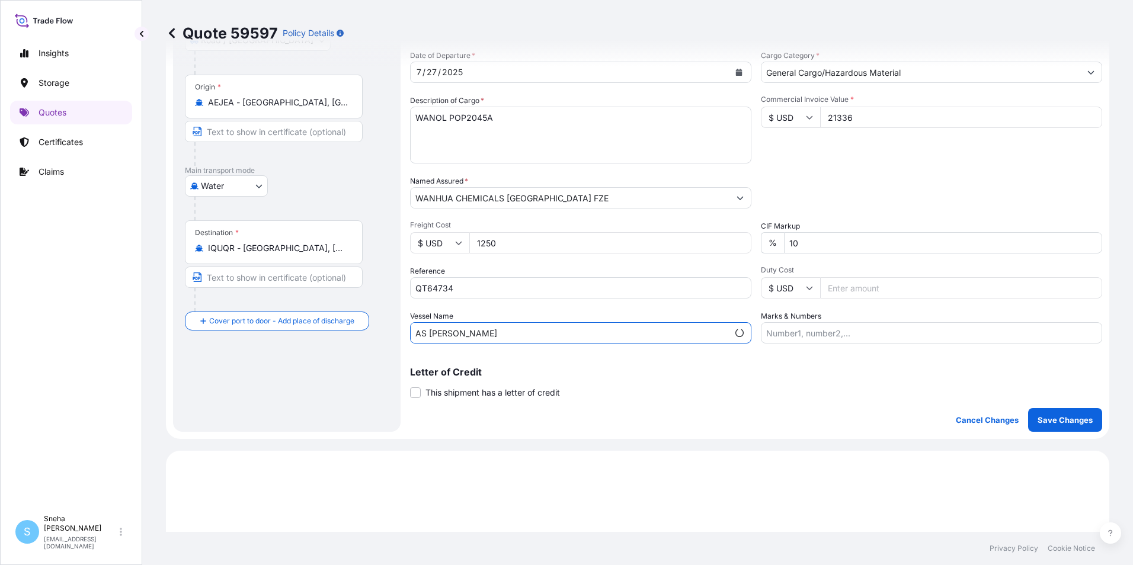
type input "AS [PERSON_NAME]"
click at [784, 335] on input "Marks & Numbers" at bounding box center [931, 332] width 341 height 21
click at [828, 332] on input "Marks & Numbers" at bounding box center [931, 332] width 341 height 21
type input "h"
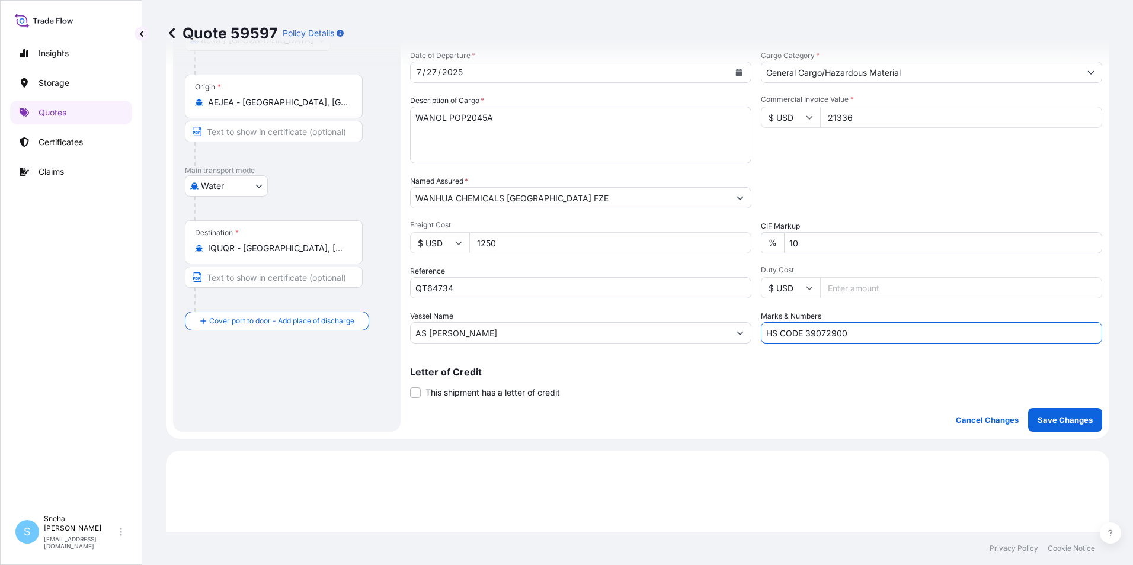
type input "HS CODE 39072900"
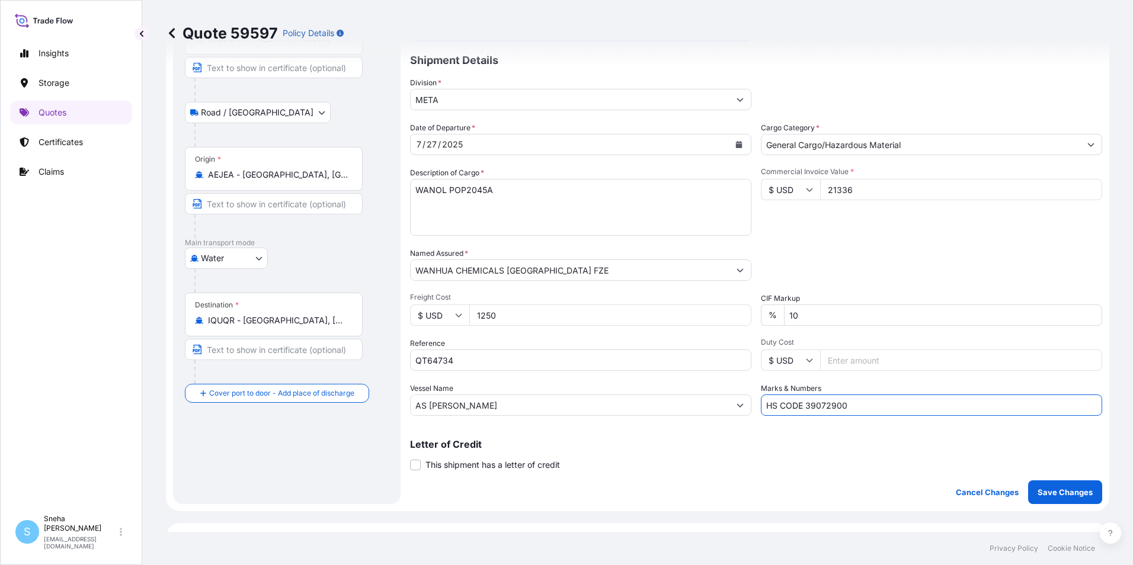
scroll to position [0, 0]
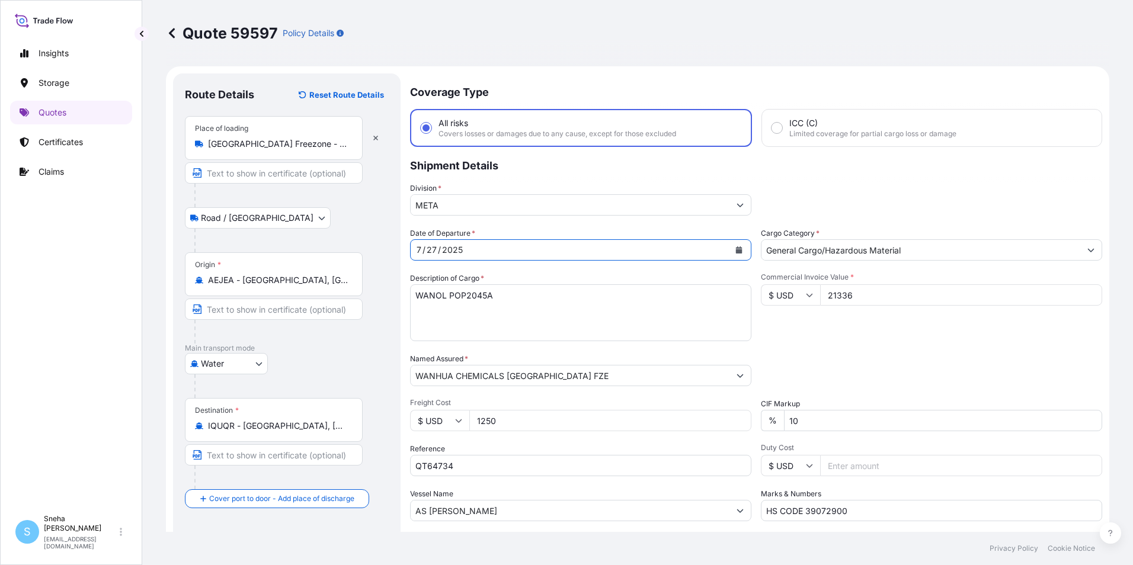
click at [502, 249] on div "7 / 27 / 2025" at bounding box center [570, 249] width 319 height 21
click at [734, 243] on button "Calendar" at bounding box center [738, 250] width 19 height 19
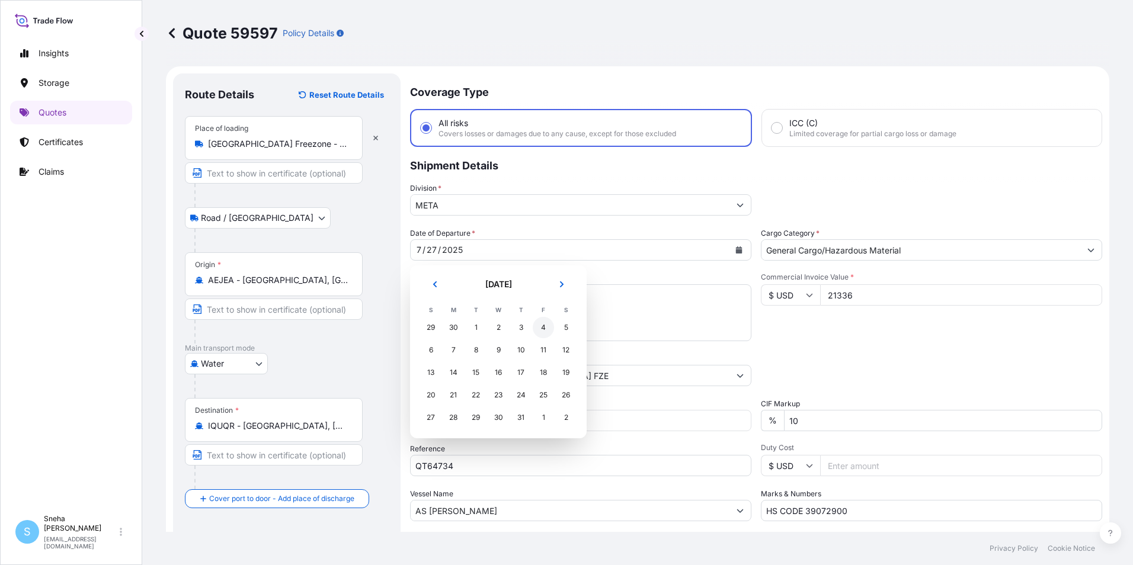
click at [542, 329] on div "4" at bounding box center [543, 327] width 21 height 21
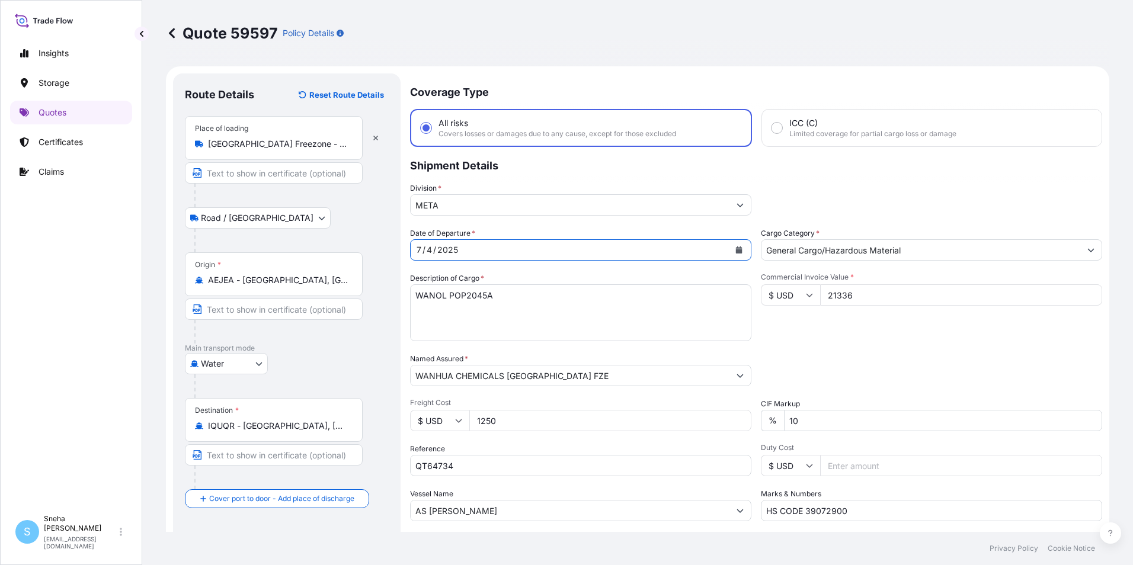
click at [729, 253] on button "Calendar" at bounding box center [738, 250] width 19 height 19
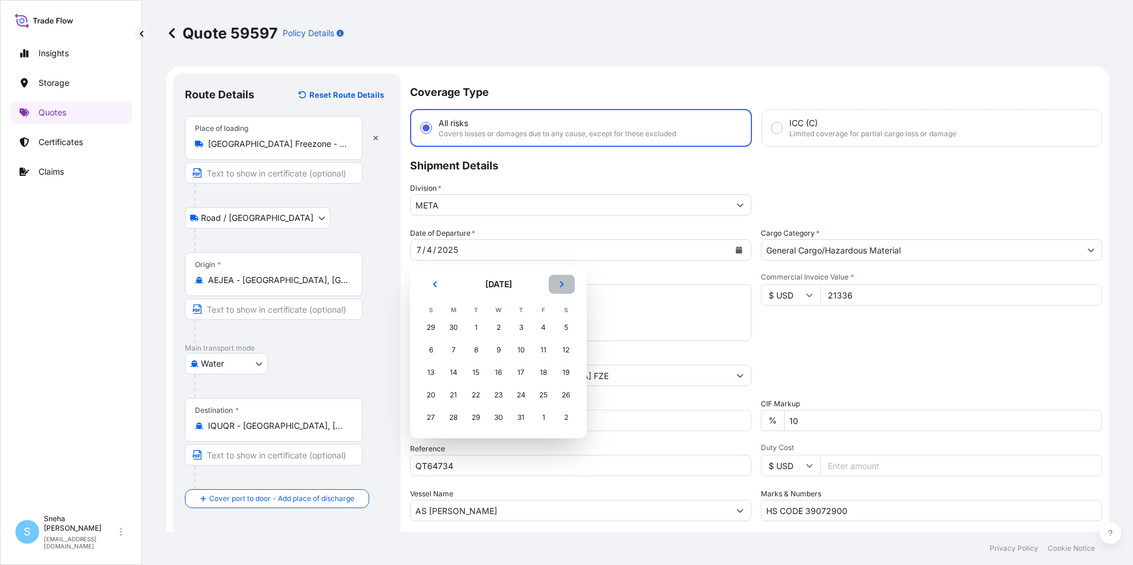
click at [562, 282] on icon "Next" at bounding box center [561, 284] width 7 height 7
click at [456, 353] on div "4" at bounding box center [453, 350] width 21 height 21
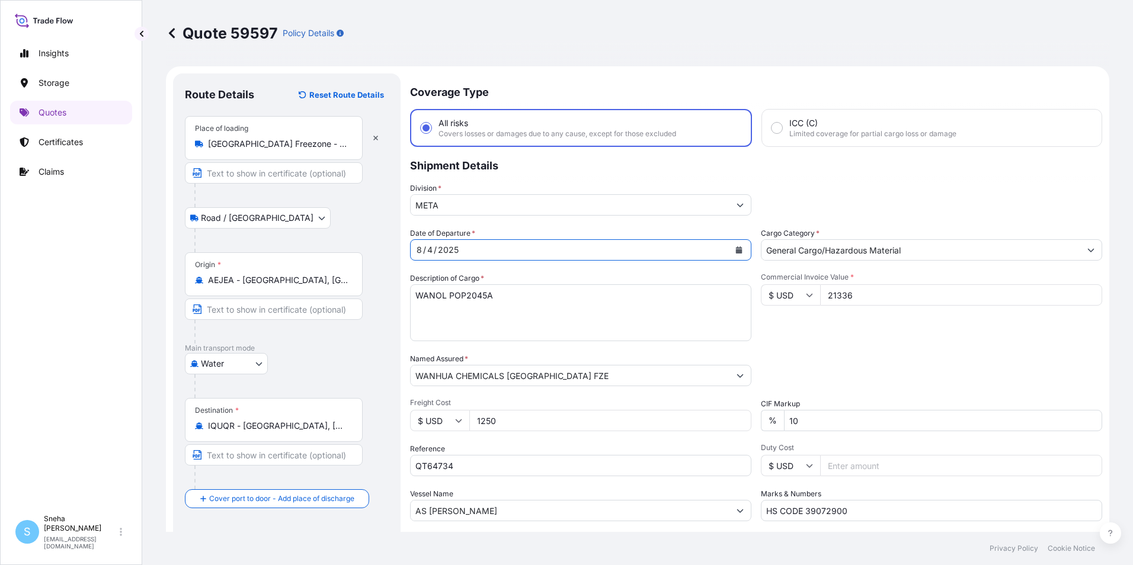
click at [734, 254] on button "Calendar" at bounding box center [738, 250] width 19 height 19
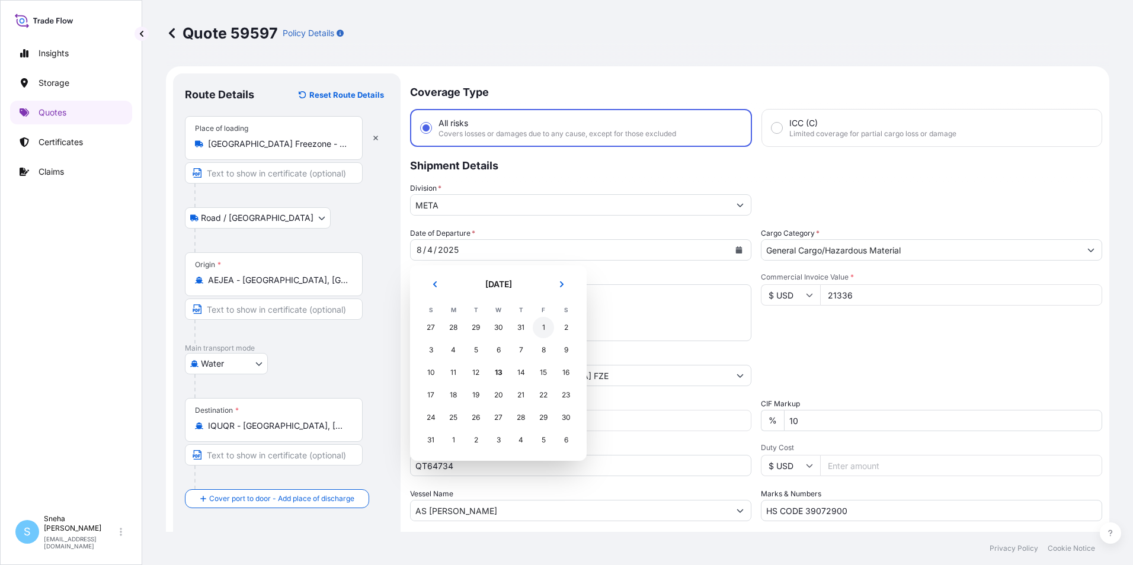
click at [542, 325] on div "1" at bounding box center [543, 327] width 21 height 21
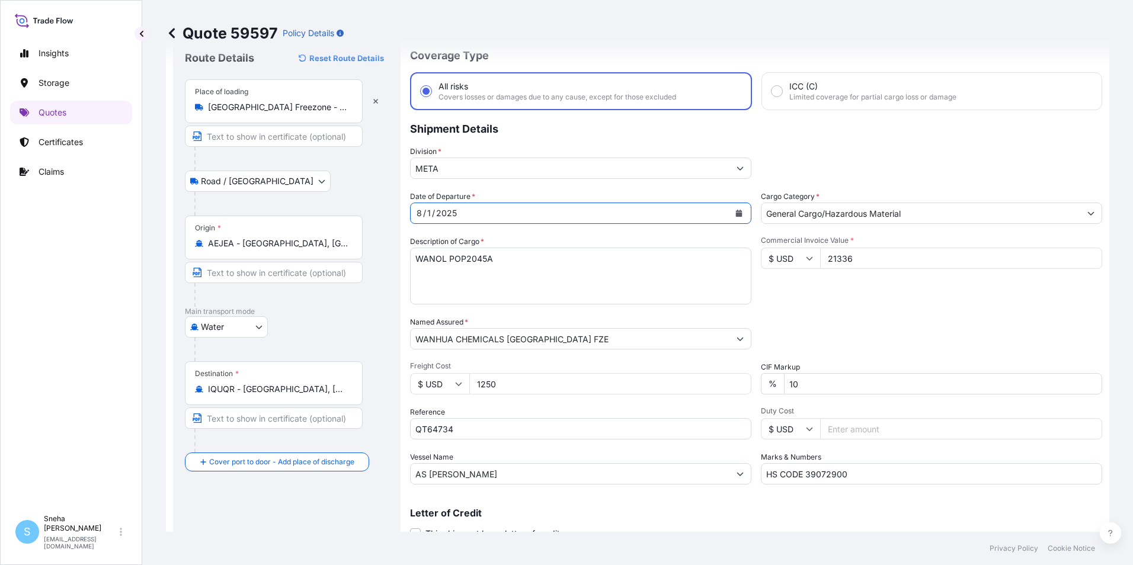
scroll to position [356, 0]
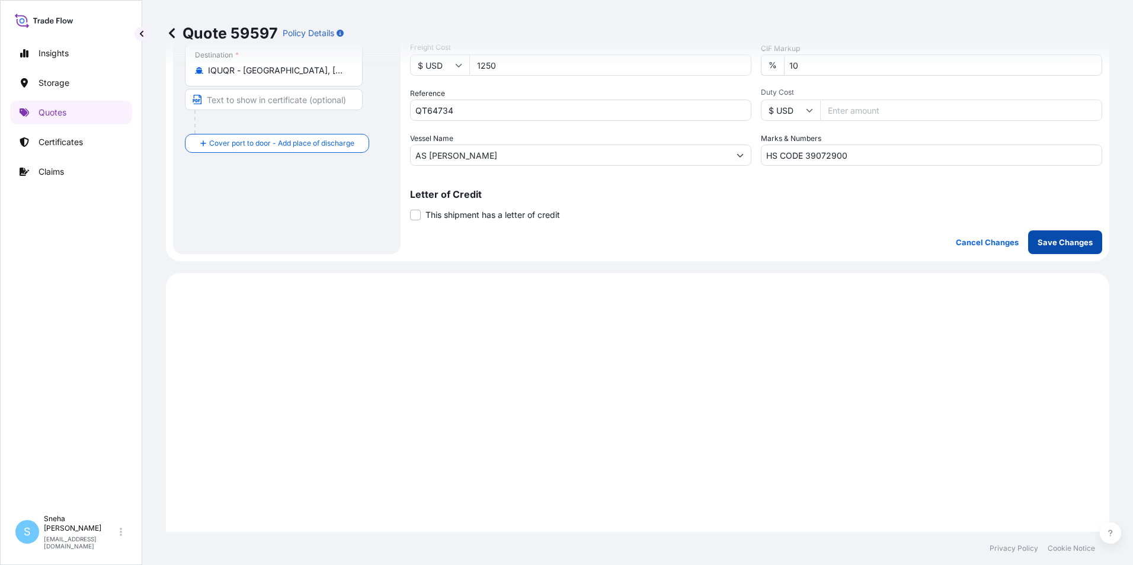
click at [1043, 250] on button "Save Changes" at bounding box center [1065, 242] width 74 height 24
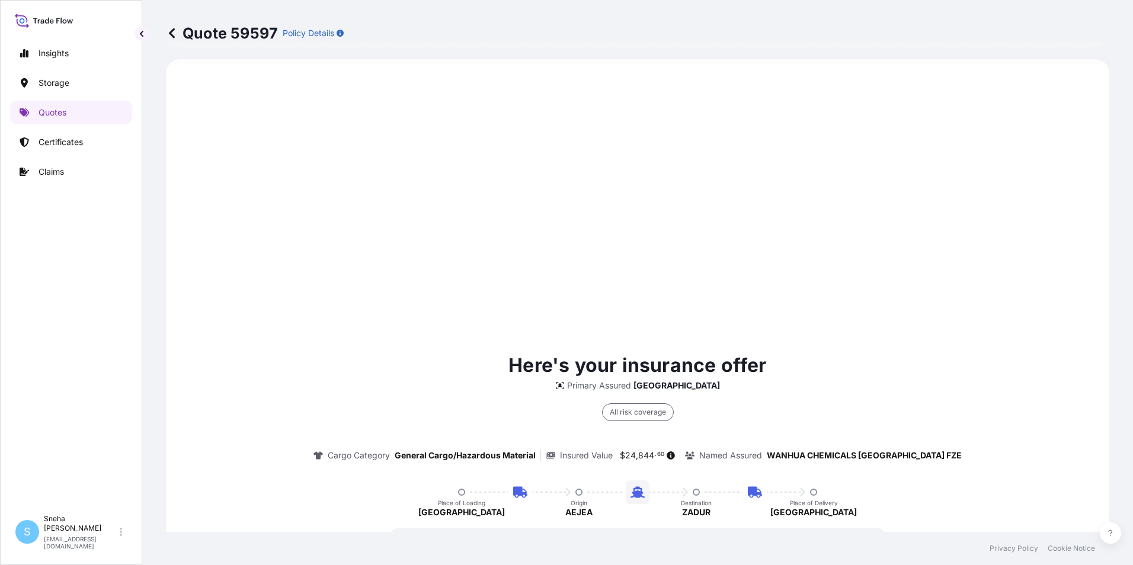
select select "Road / [GEOGRAPHIC_DATA]"
select select "Water"
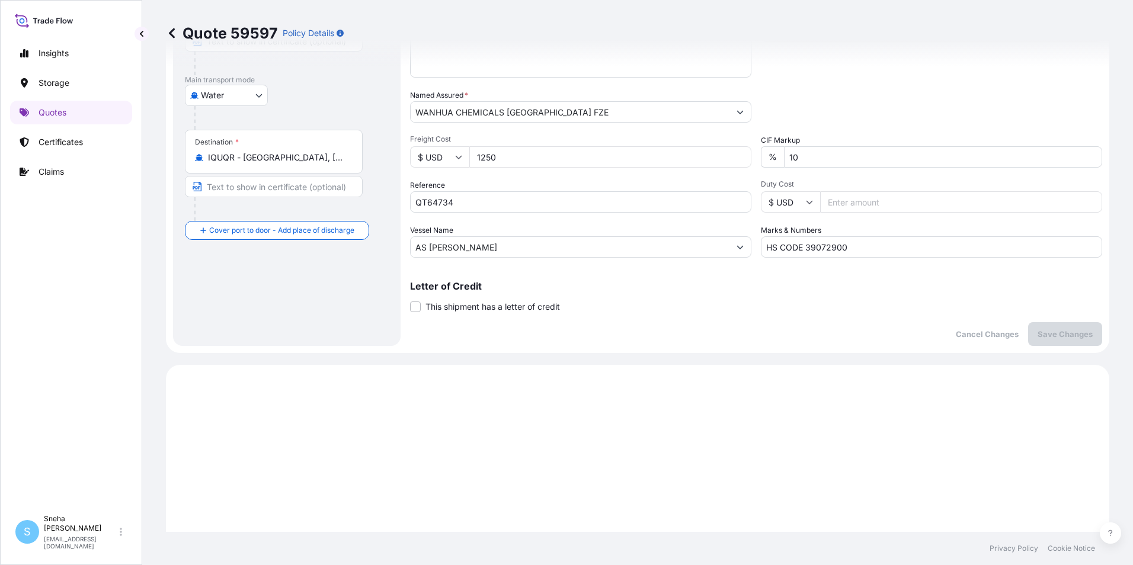
scroll to position [147, 0]
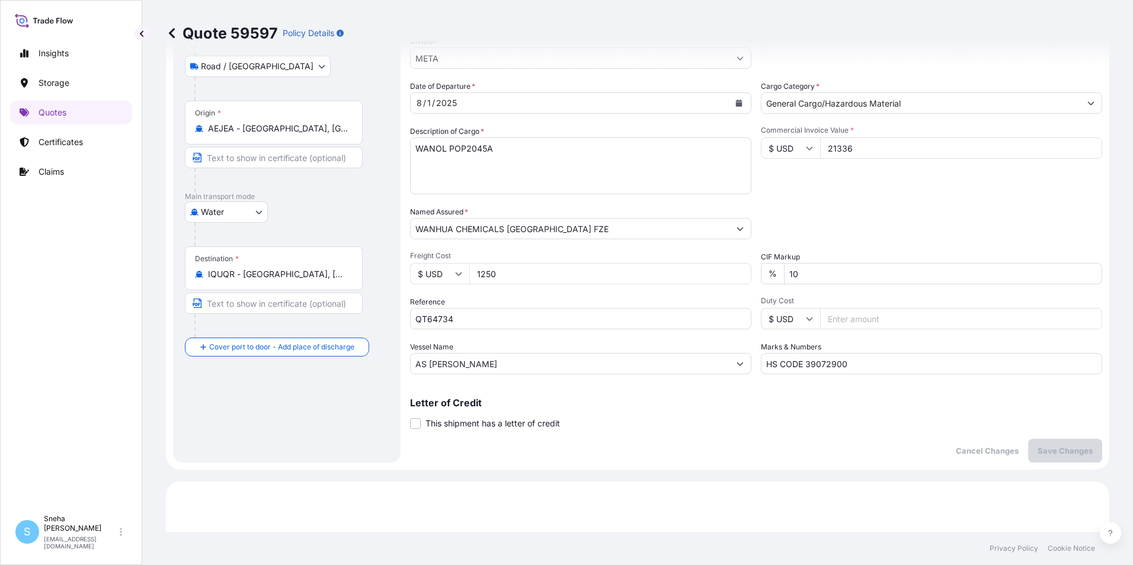
click at [825, 318] on input "Duty Cost" at bounding box center [961, 318] width 282 height 21
click at [831, 317] on input "Duty Cost" at bounding box center [961, 318] width 282 height 21
type input "21336"
click at [1039, 450] on p "Save Changes" at bounding box center [1065, 451] width 55 height 12
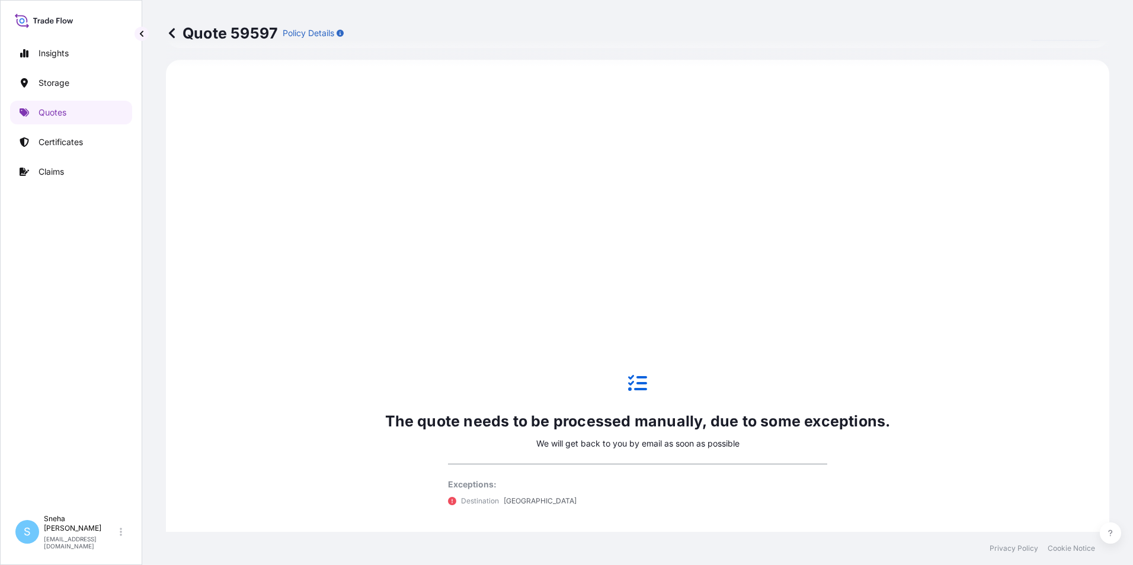
scroll to position [569, 0]
select select "Road / [GEOGRAPHIC_DATA]"
select select "Water"
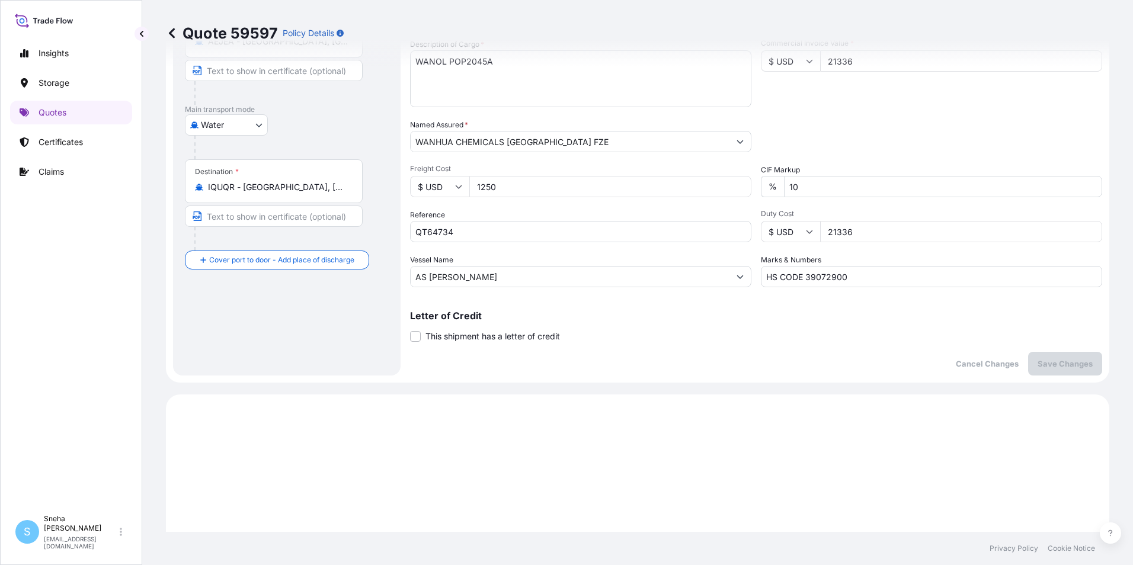
scroll to position [0, 0]
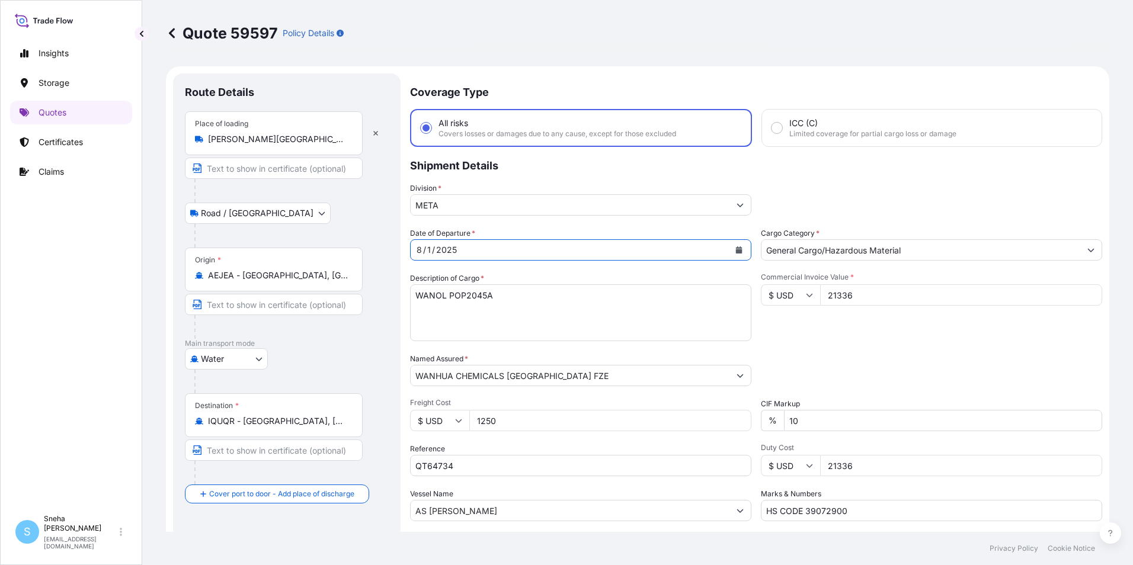
click at [737, 249] on icon "Calendar" at bounding box center [738, 249] width 7 height 7
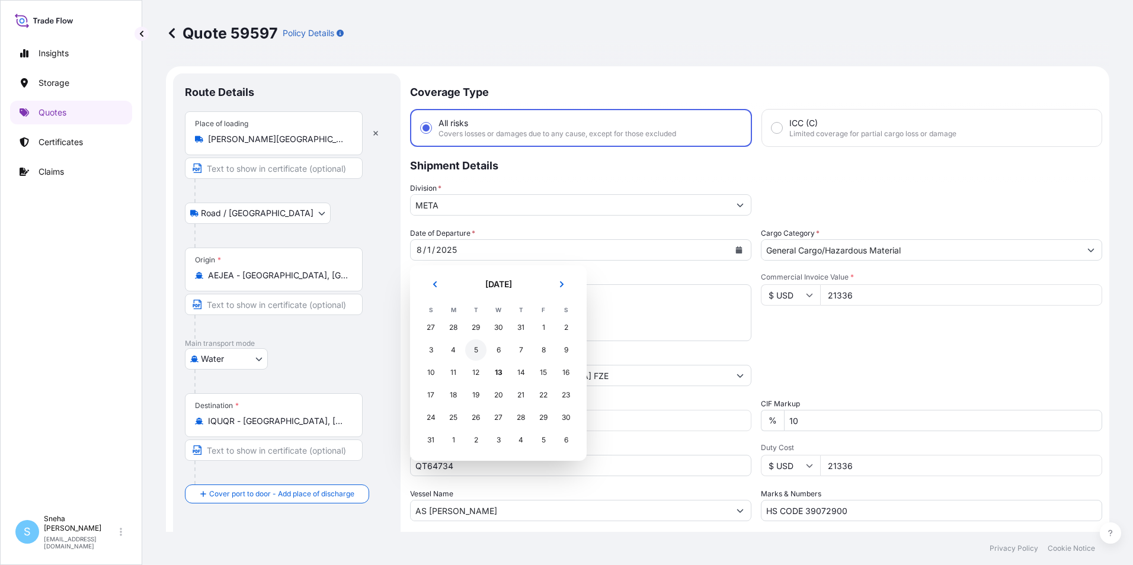
click at [480, 354] on div "5" at bounding box center [475, 350] width 21 height 21
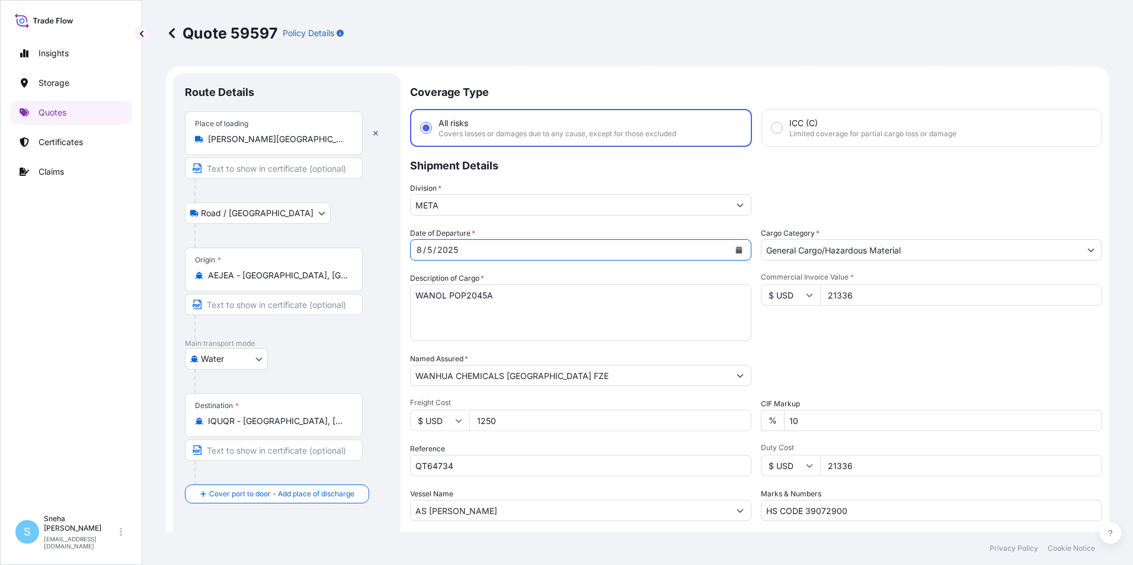
click at [736, 253] on icon "Calendar" at bounding box center [739, 249] width 7 height 7
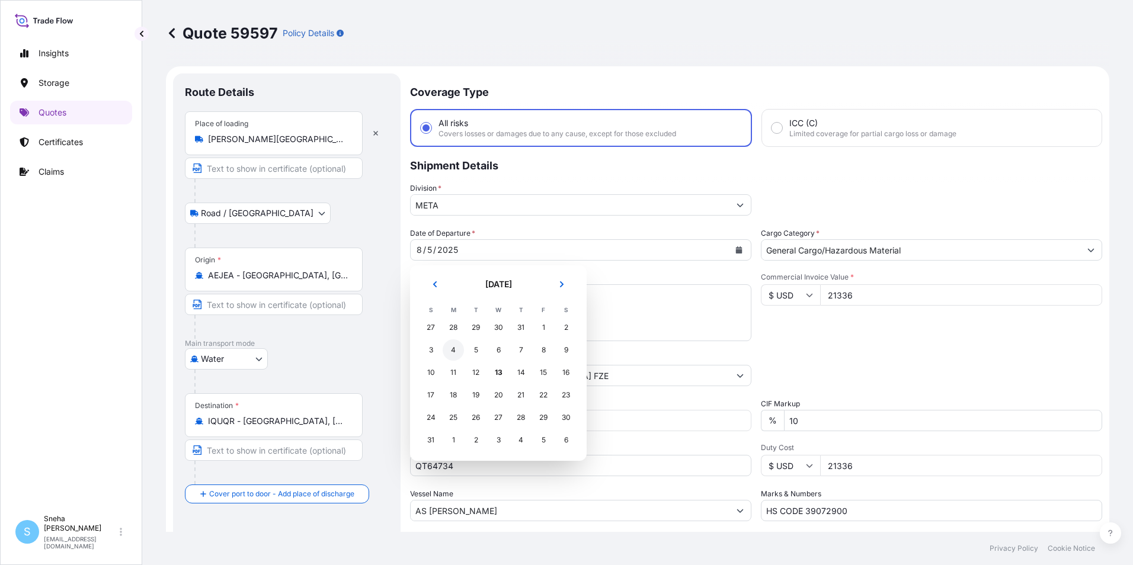
click at [460, 350] on div "4" at bounding box center [453, 350] width 21 height 21
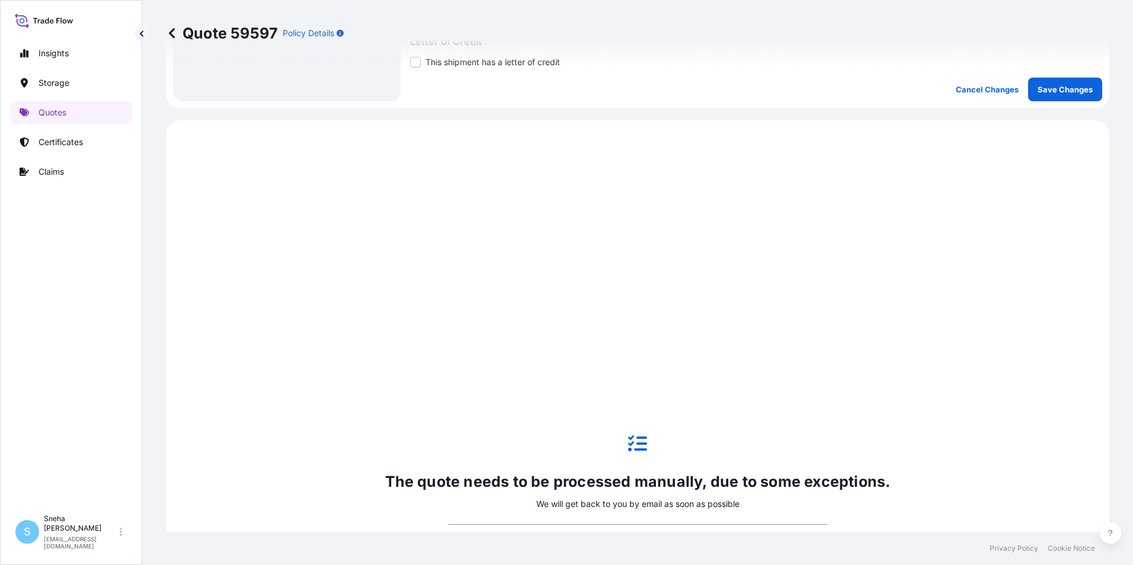
scroll to position [502, 0]
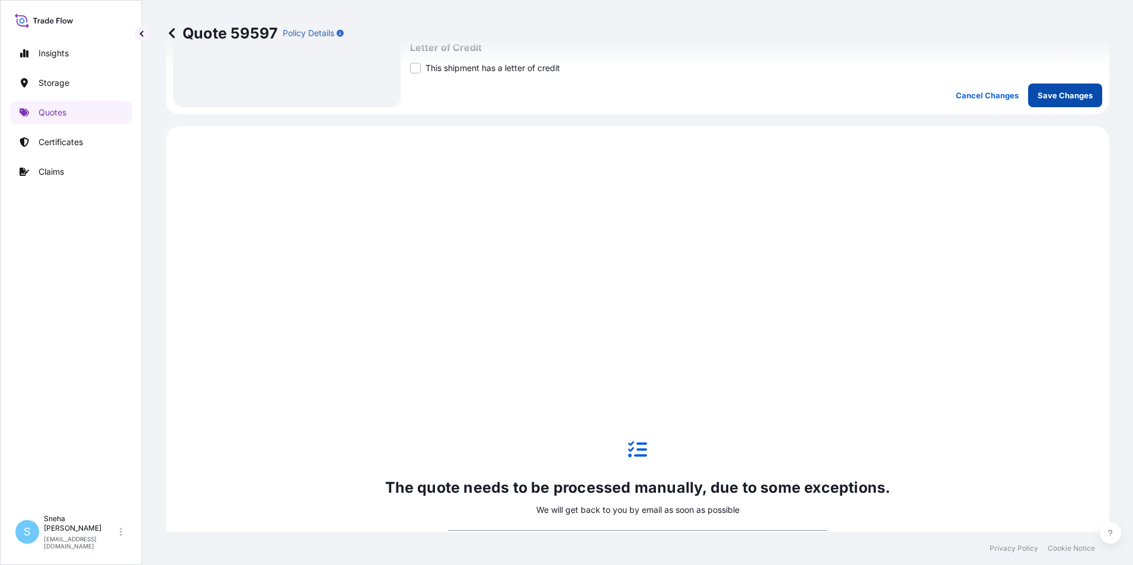
click at [1048, 101] on p "Save Changes" at bounding box center [1065, 95] width 55 height 12
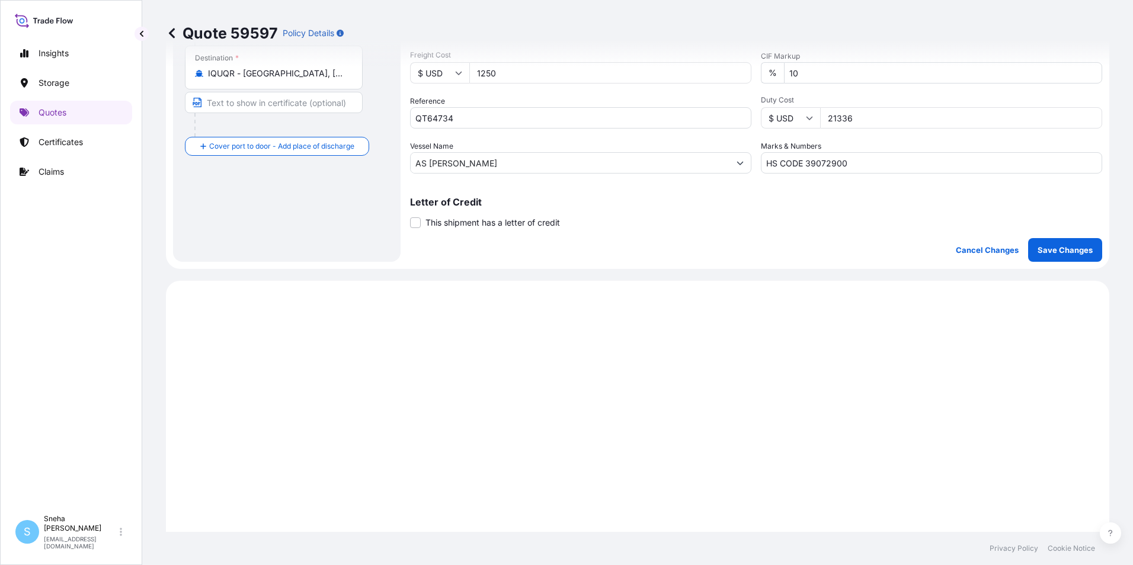
select select "Road / [GEOGRAPHIC_DATA]"
select select "Water"
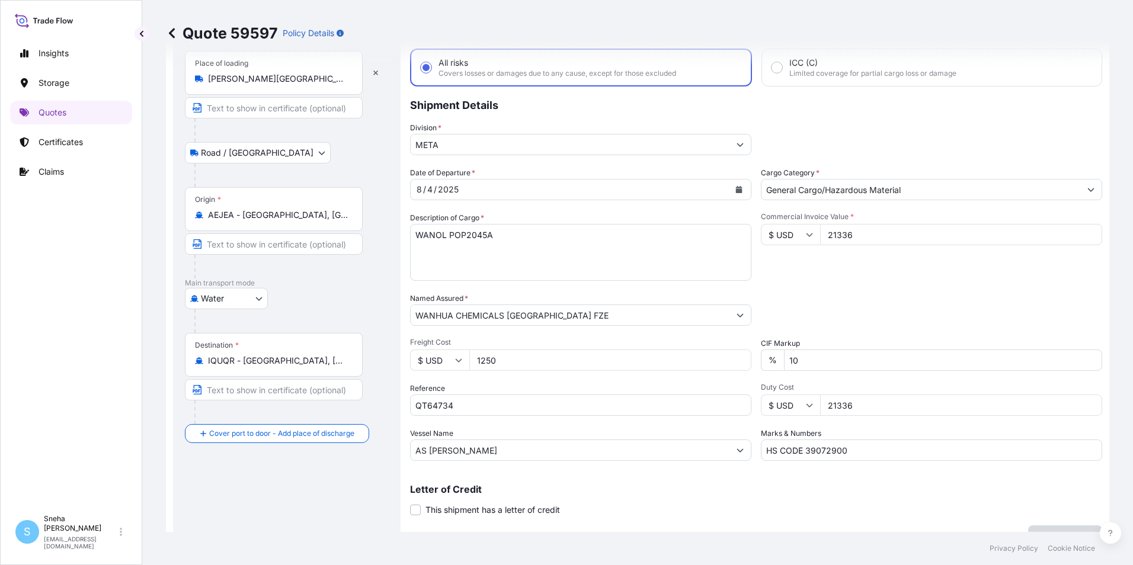
scroll to position [0, 0]
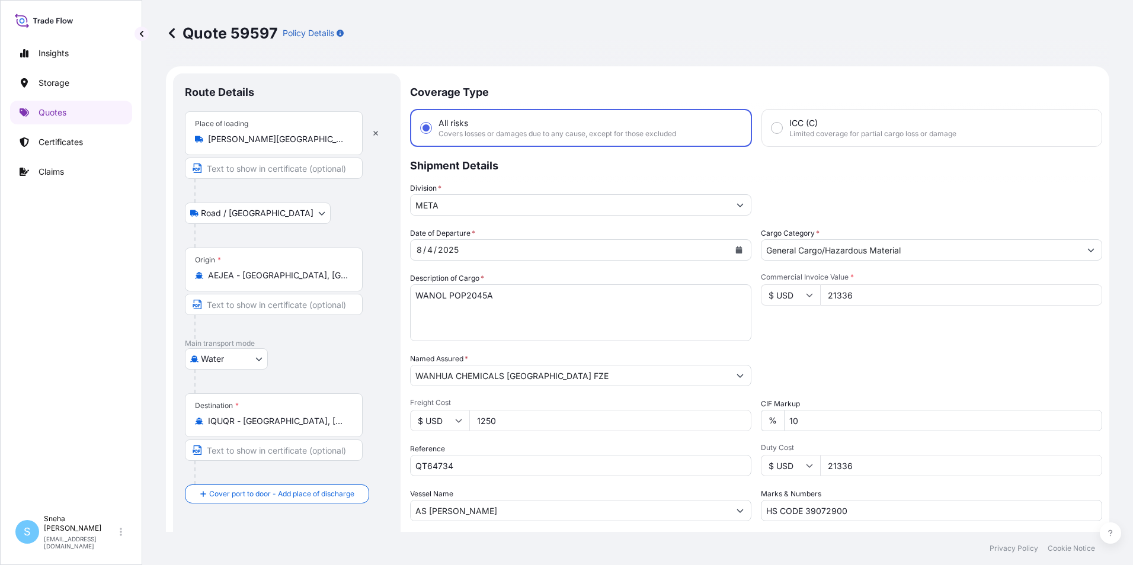
click at [732, 254] on button "Calendar" at bounding box center [738, 250] width 19 height 19
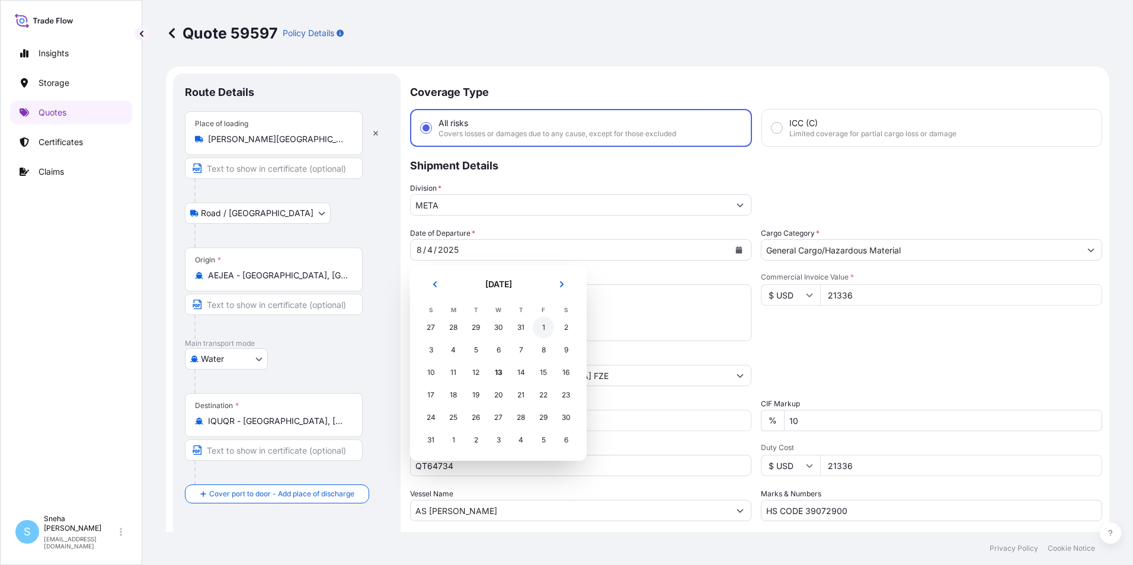
click at [547, 327] on div "1" at bounding box center [543, 327] width 21 height 21
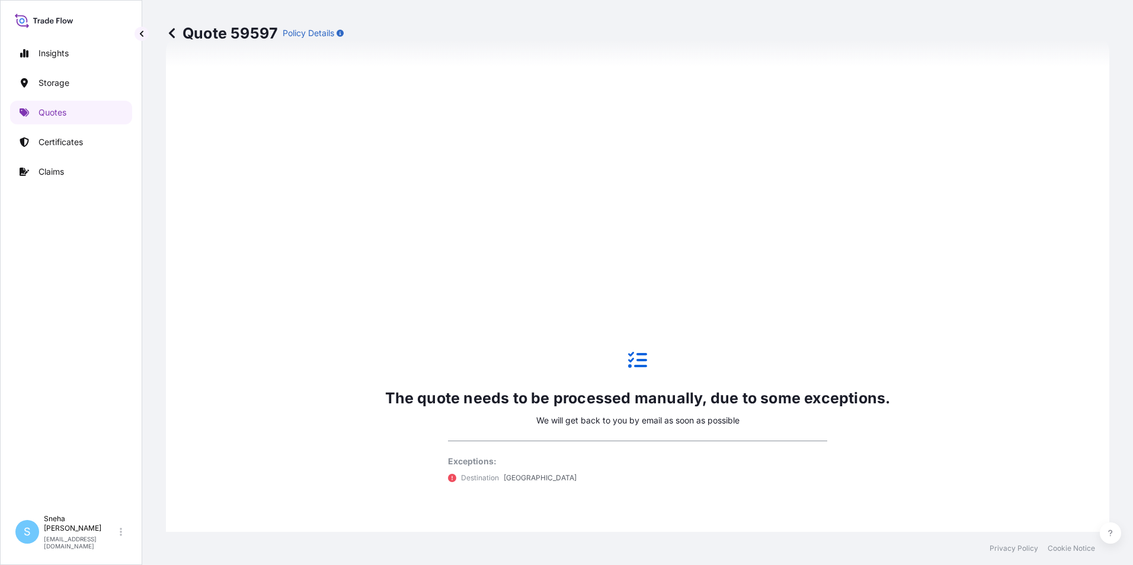
scroll to position [415, 0]
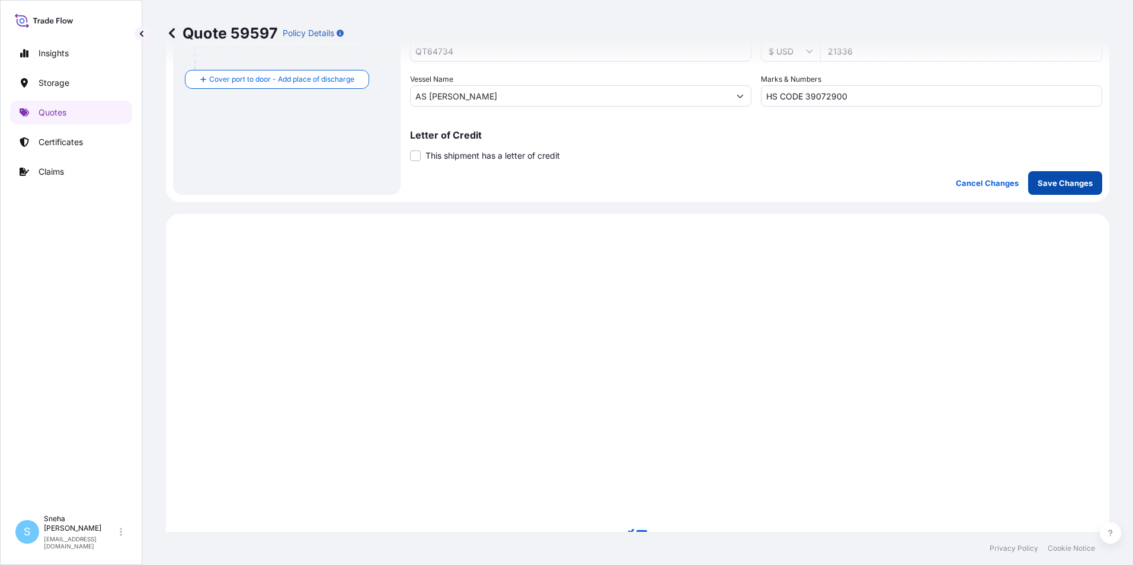
click at [1042, 185] on p "Save Changes" at bounding box center [1065, 183] width 55 height 12
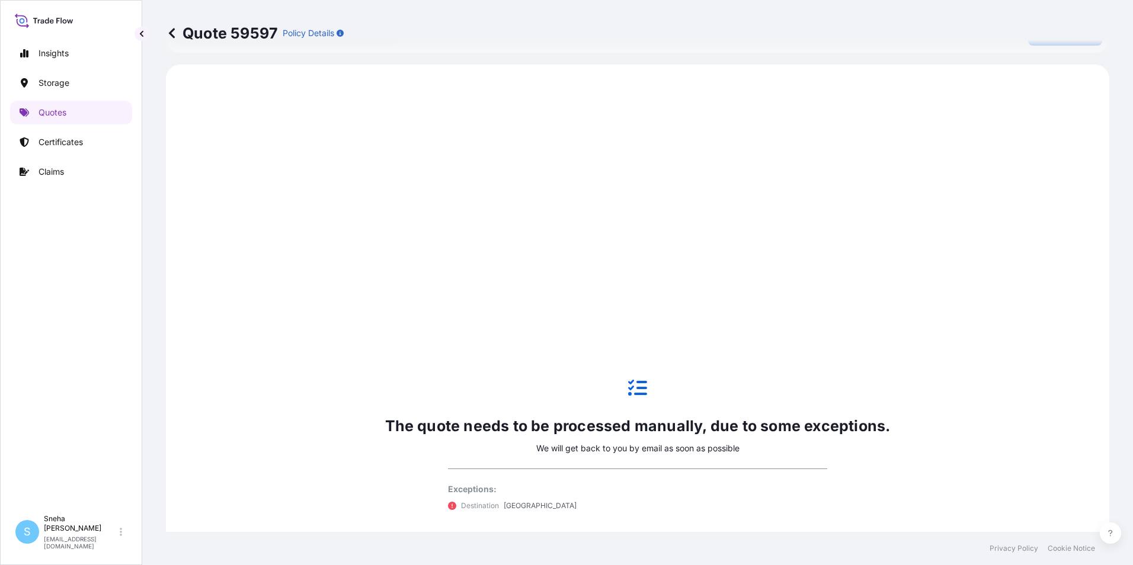
scroll to position [569, 0]
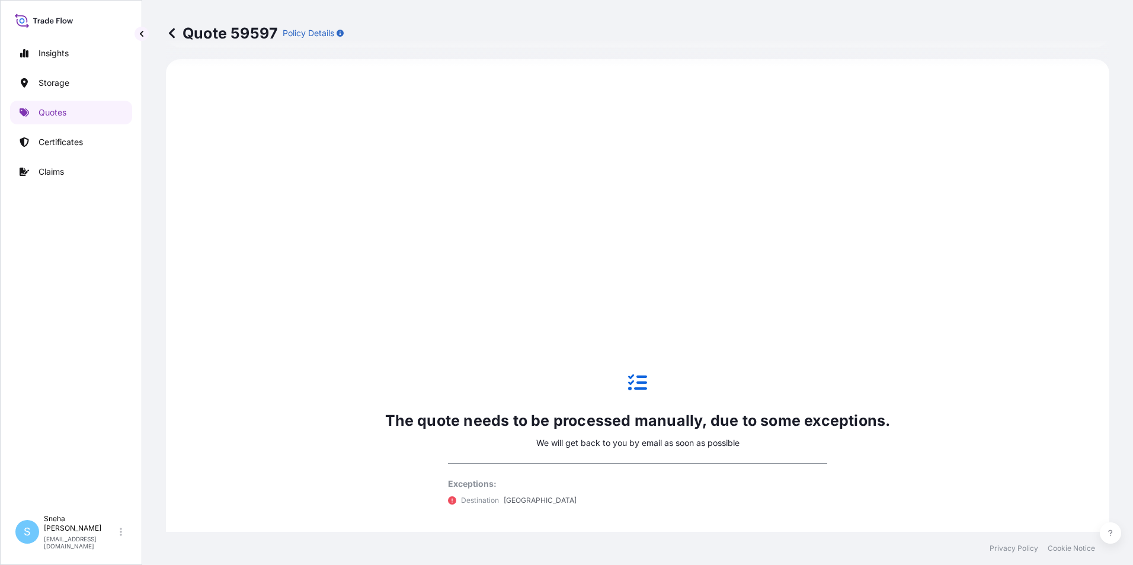
select select "Road / [GEOGRAPHIC_DATA]"
select select "Water"
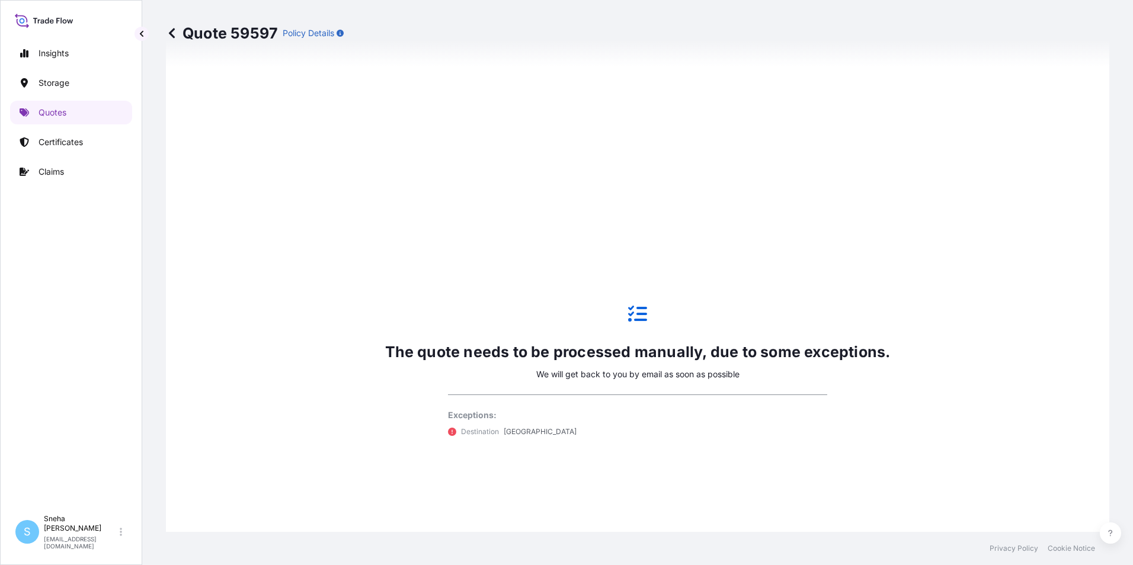
scroll to position [830, 0]
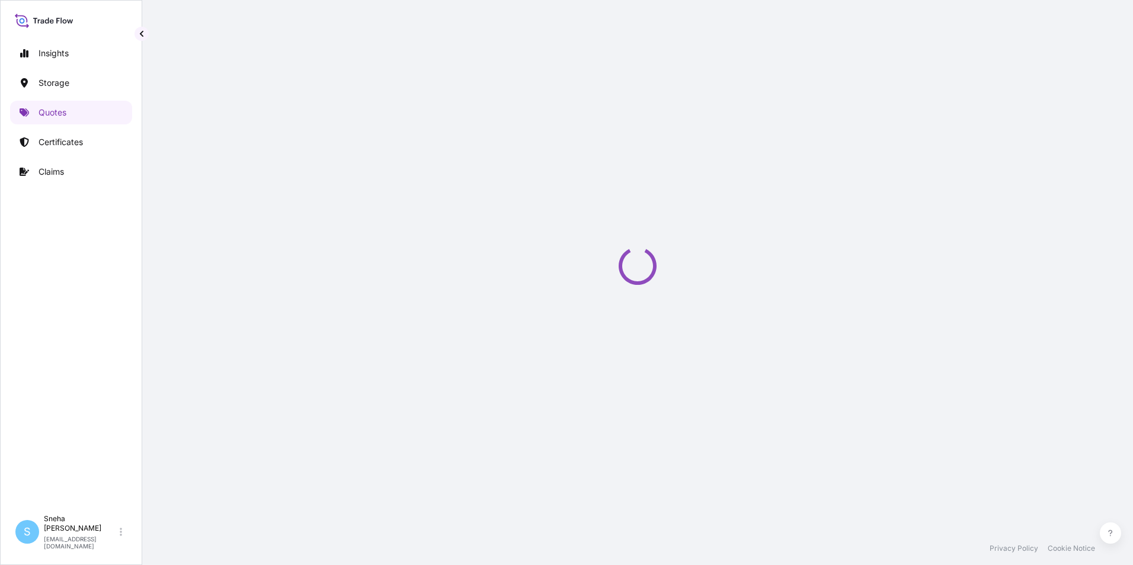
select select "Road / [GEOGRAPHIC_DATA]"
select select "Water"
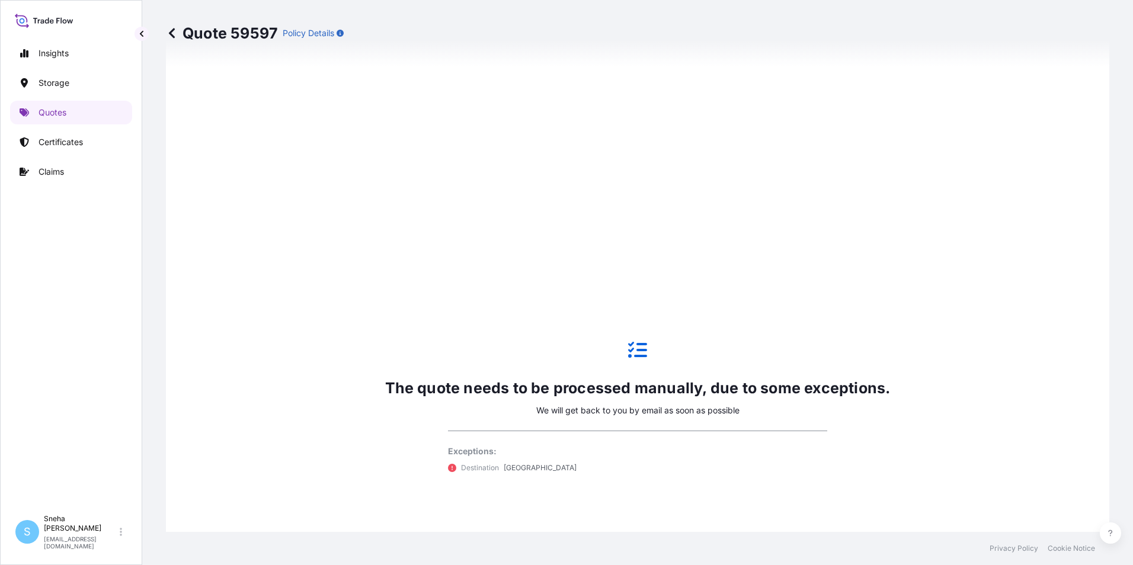
scroll to position [711, 0]
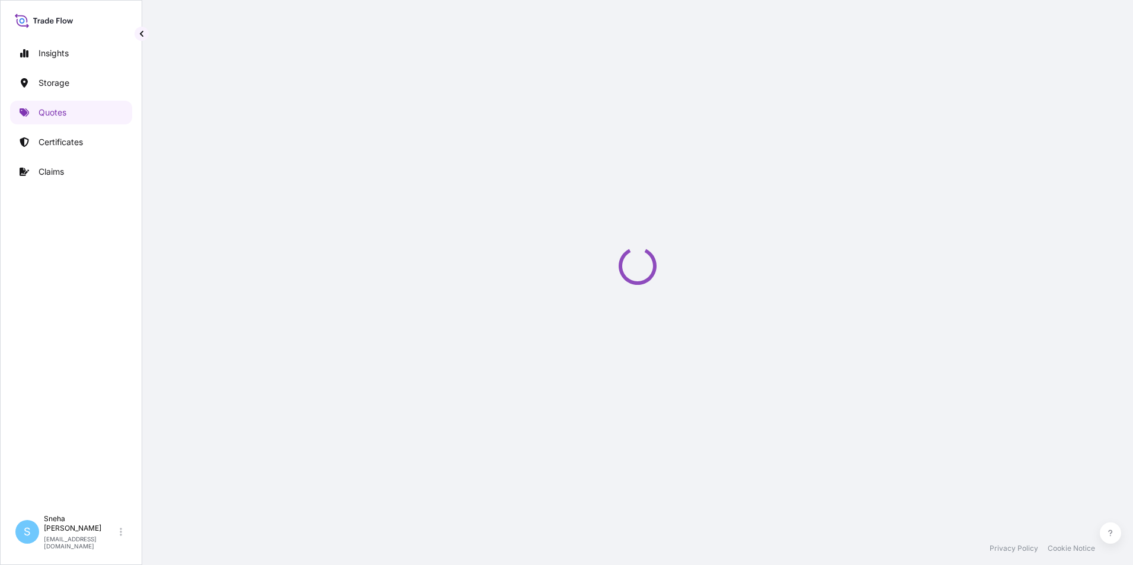
select select "Road / [GEOGRAPHIC_DATA]"
select select "Water"
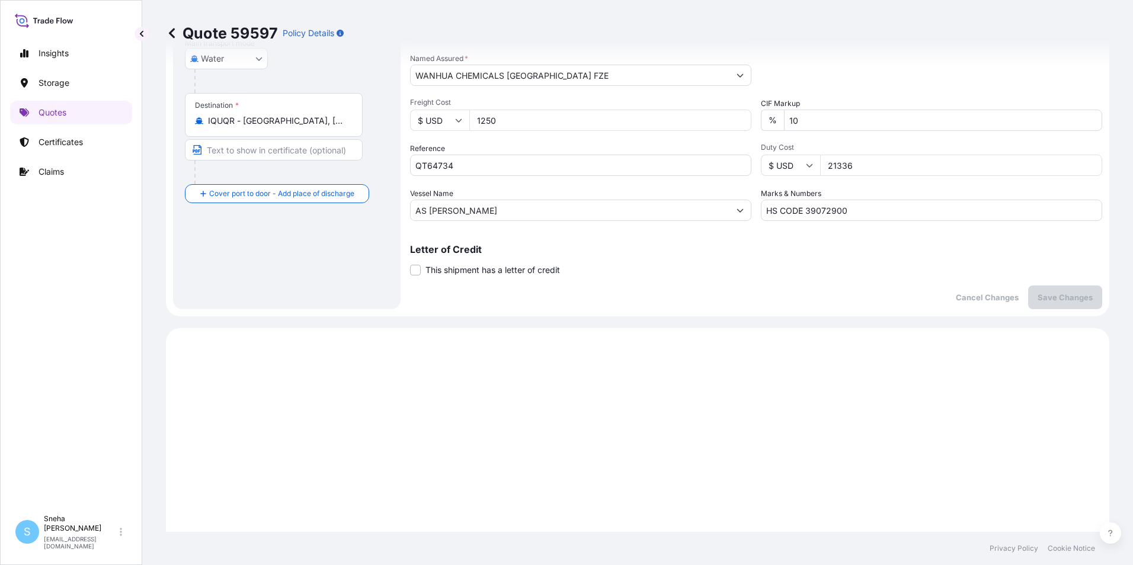
scroll to position [569, 0]
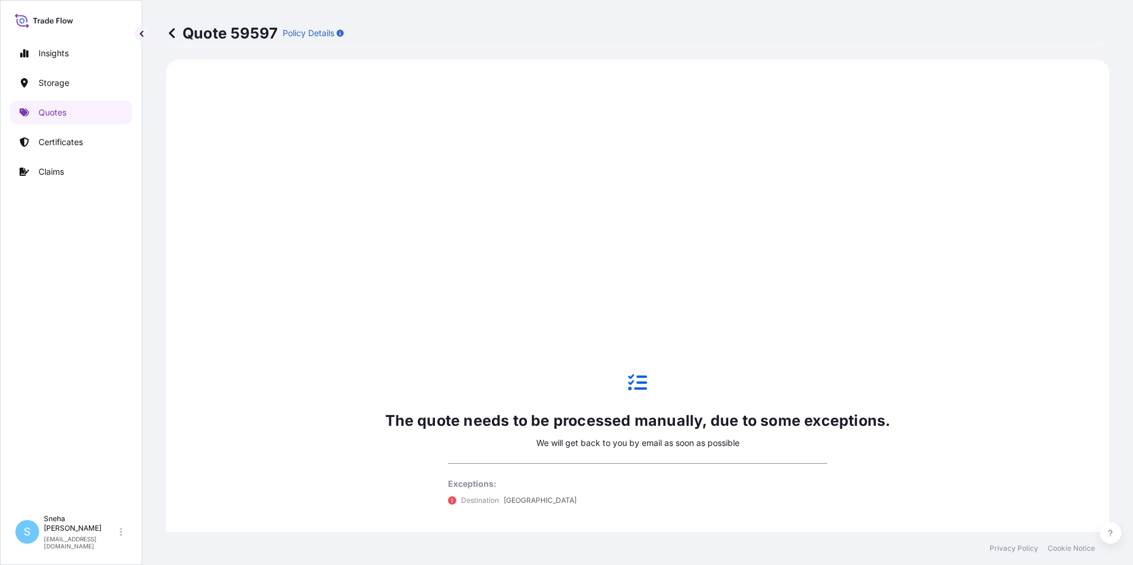
click at [765, 474] on div "Exceptions: Destination Iraq" at bounding box center [637, 484] width 379 height 43
